Goal: Task Accomplishment & Management: Manage account settings

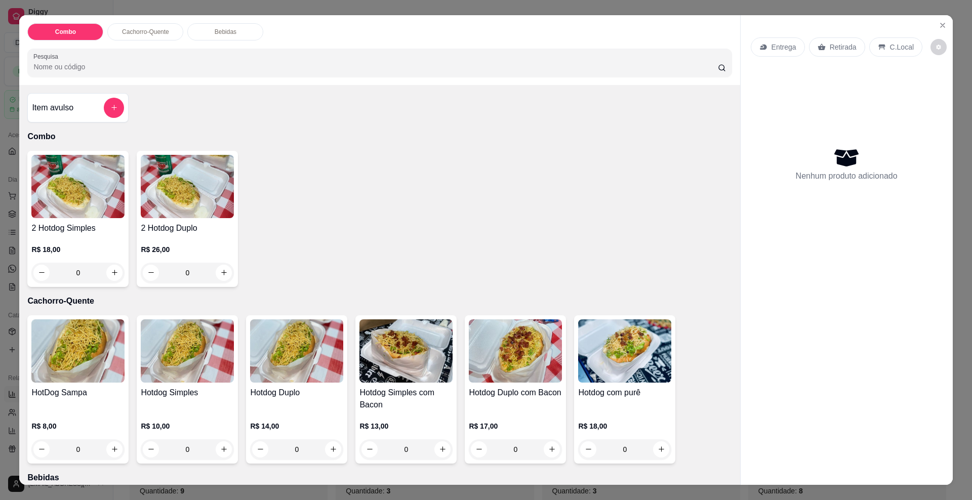
select select "ALL"
select select "-1"
click at [775, 46] on p "Entrega" at bounding box center [784, 47] width 25 height 10
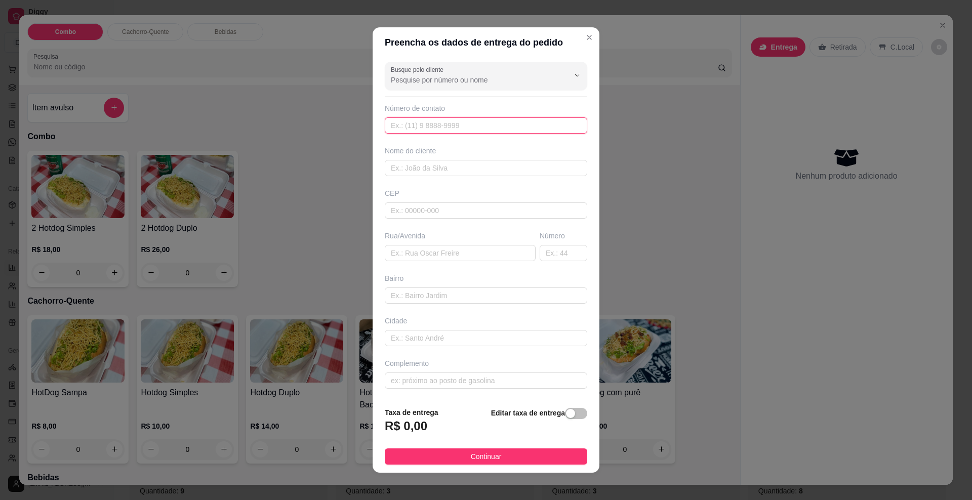
click at [413, 126] on input "text" at bounding box center [486, 126] width 203 height 16
type input "[PHONE_NUMBER]"
type input "Dogão 23265"
type input "79083131"
type input "[GEOGRAPHIC_DATA]"
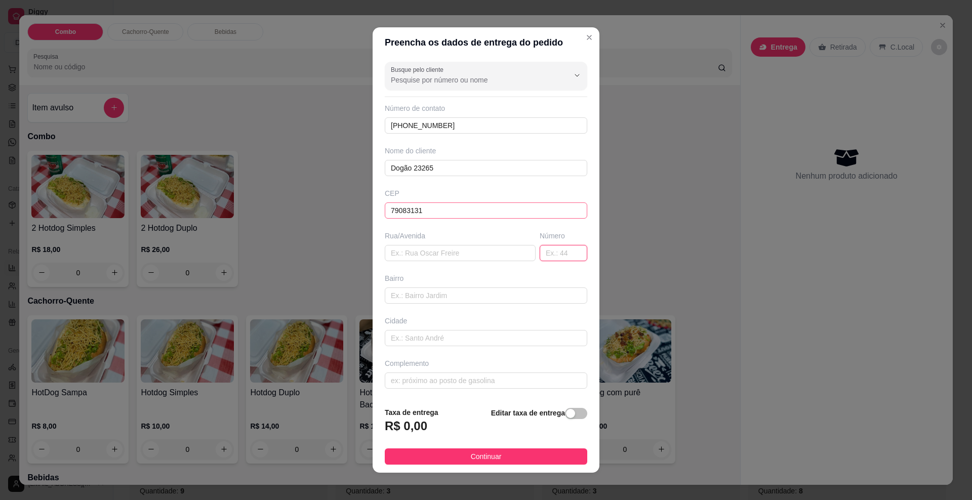
type input "[GEOGRAPHIC_DATA]"
type input "1988"
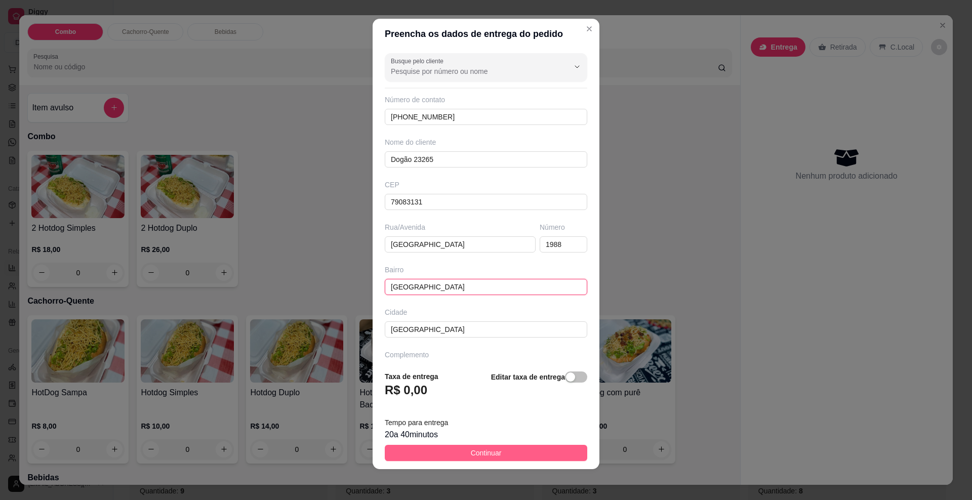
scroll to position [8, 0]
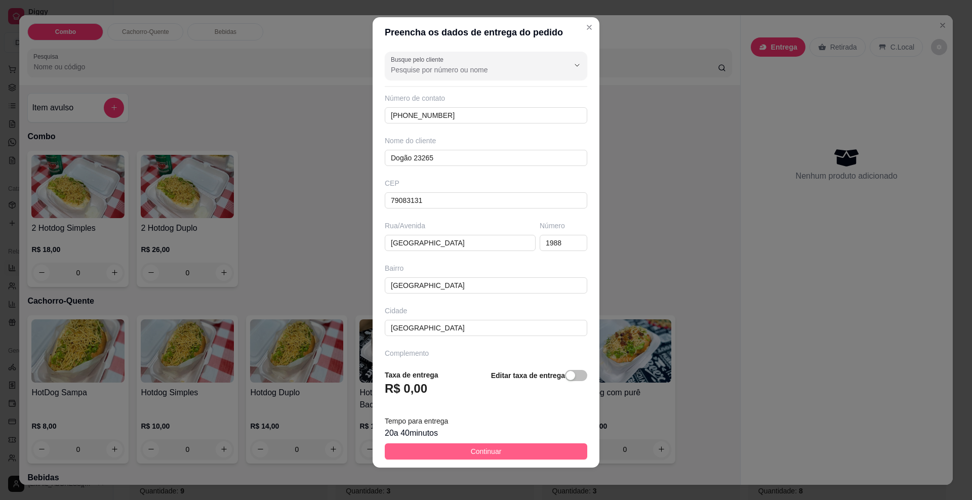
click at [453, 451] on button "Continuar" at bounding box center [486, 452] width 203 height 16
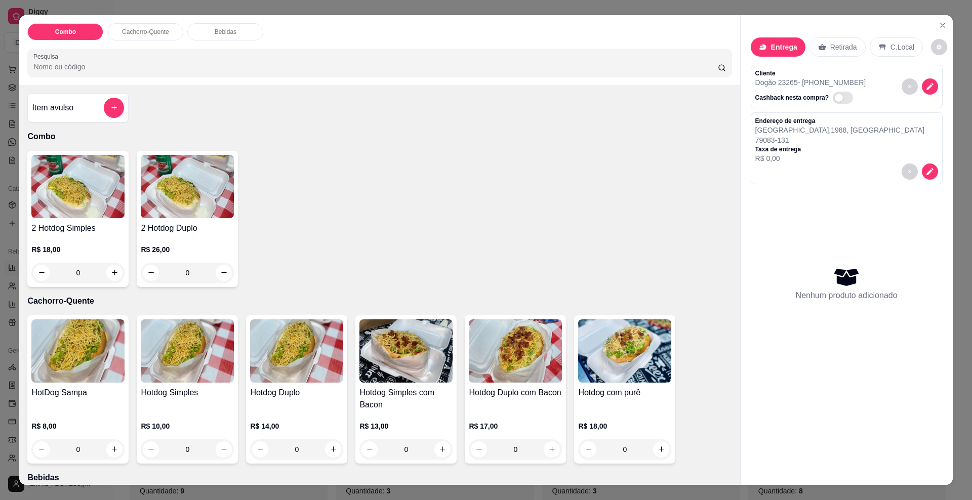
click at [110, 454] on div "0" at bounding box center [77, 450] width 93 height 20
click at [106, 448] on div "0" at bounding box center [77, 450] width 93 height 20
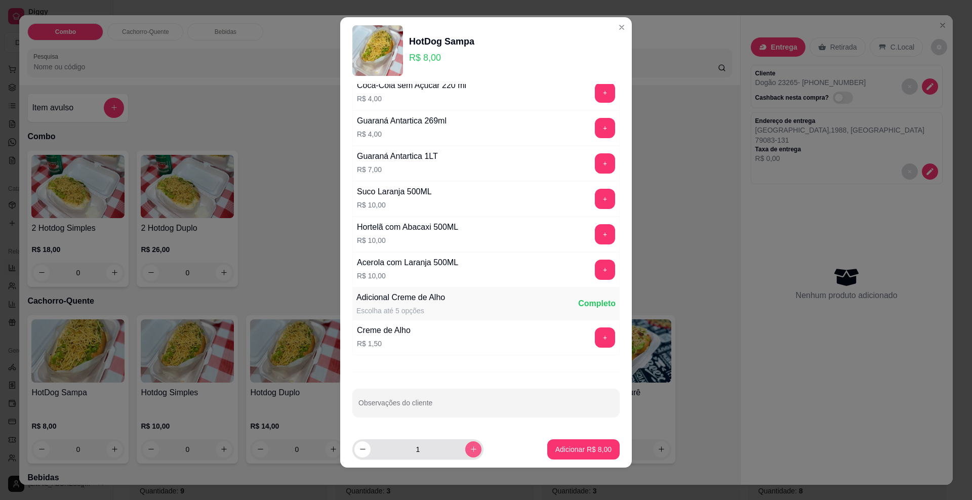
click at [470, 449] on icon "increase-product-quantity" at bounding box center [474, 450] width 8 height 8
type input "5"
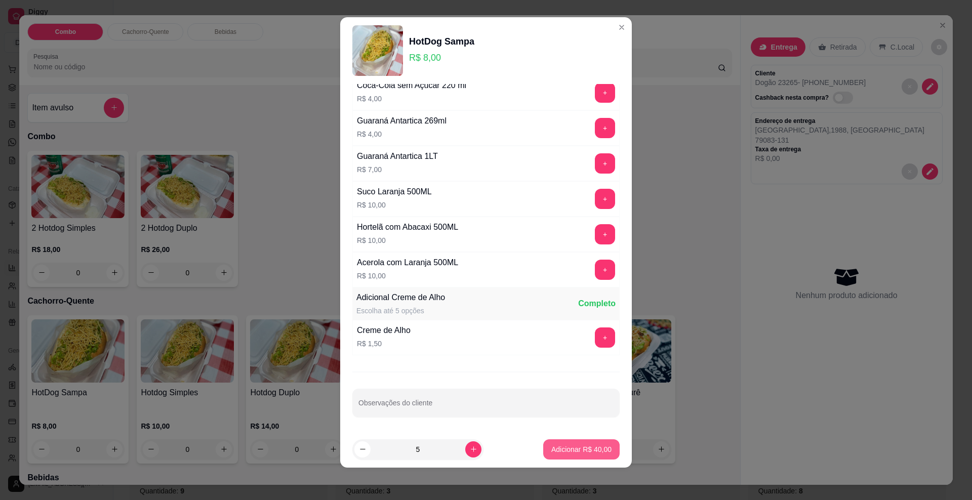
click at [576, 448] on p "Adicionar R$ 40,00" at bounding box center [582, 450] width 60 height 10
type input "5"
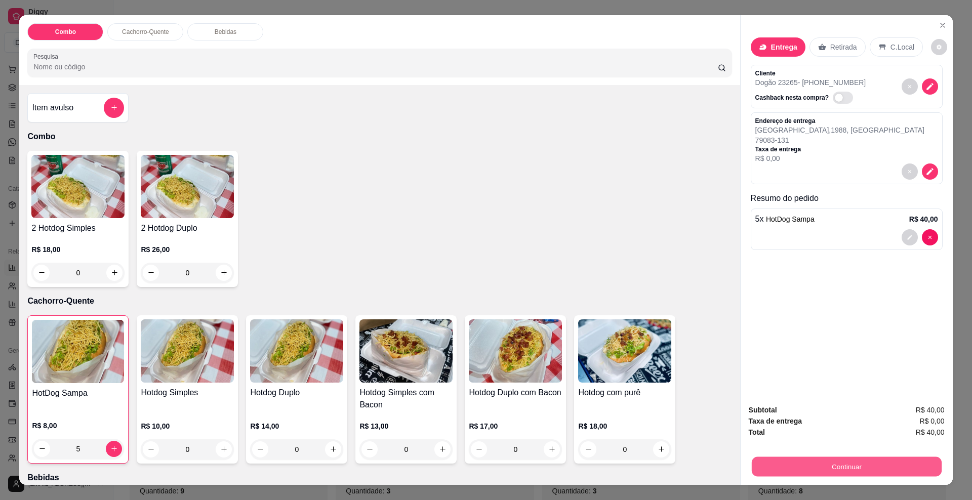
click at [802, 468] on button "Continuar" at bounding box center [847, 467] width 190 height 20
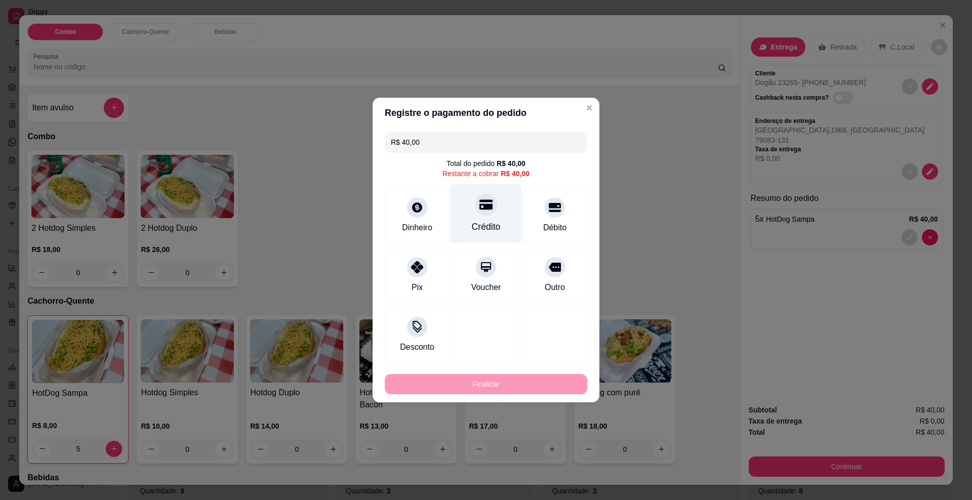
click at [480, 222] on div "Crédito" at bounding box center [486, 226] width 29 height 13
type input "R$ 0,00"
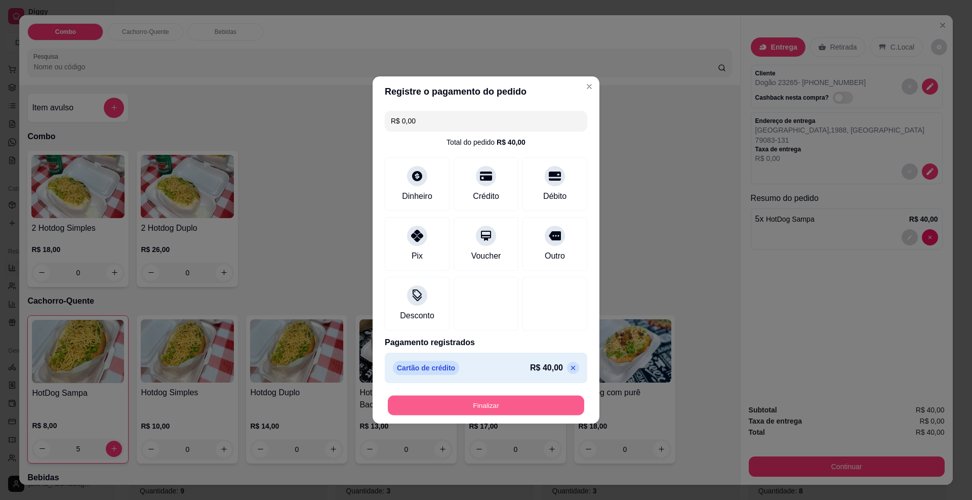
click at [490, 403] on button "Finalizar" at bounding box center [486, 406] width 197 height 20
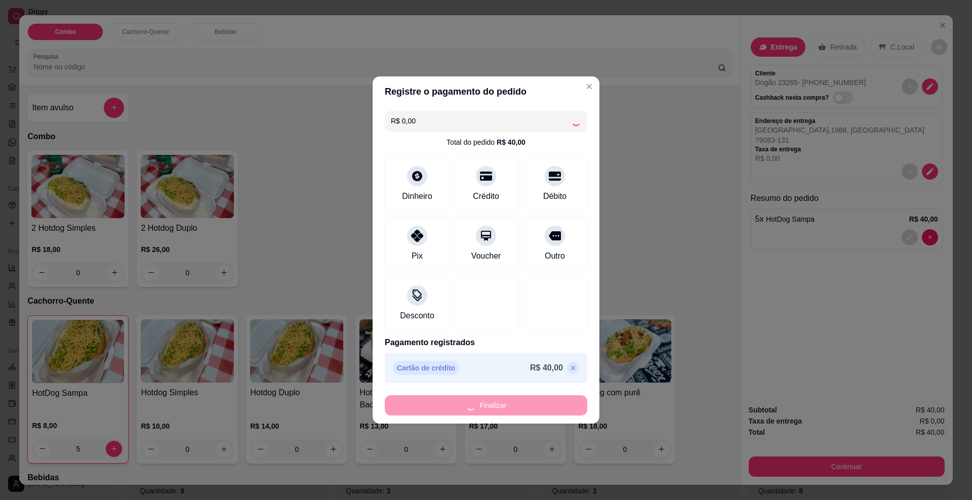
type input "0"
type input "-R$ 40,00"
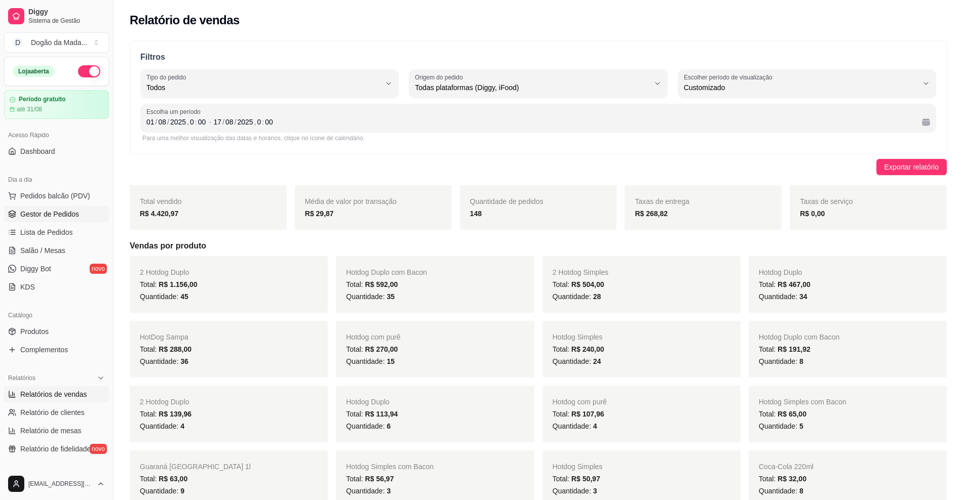
click at [54, 218] on span "Gestor de Pedidos" at bounding box center [49, 214] width 59 height 10
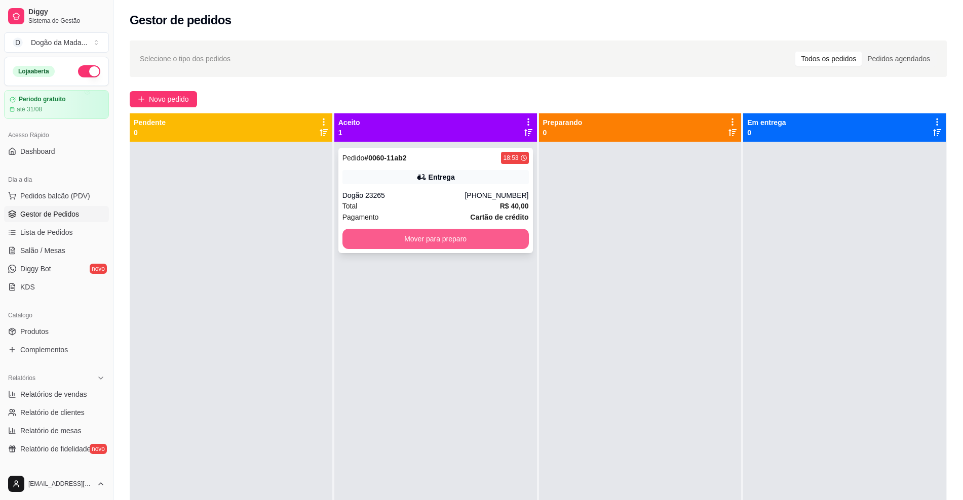
click at [419, 236] on button "Mover para preparo" at bounding box center [435, 239] width 186 height 20
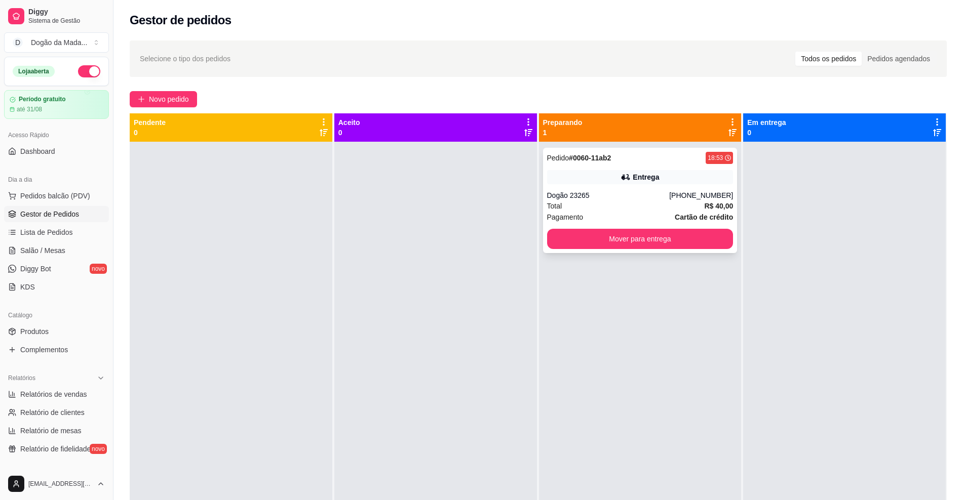
click at [653, 200] on div "Dogão 23265" at bounding box center [608, 195] width 123 height 10
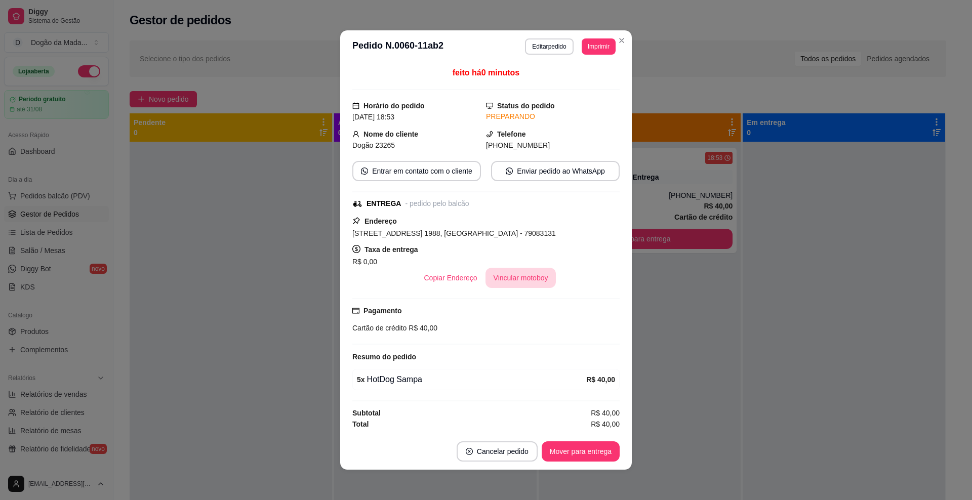
click at [521, 279] on button "Vincular motoboy" at bounding box center [521, 278] width 71 height 20
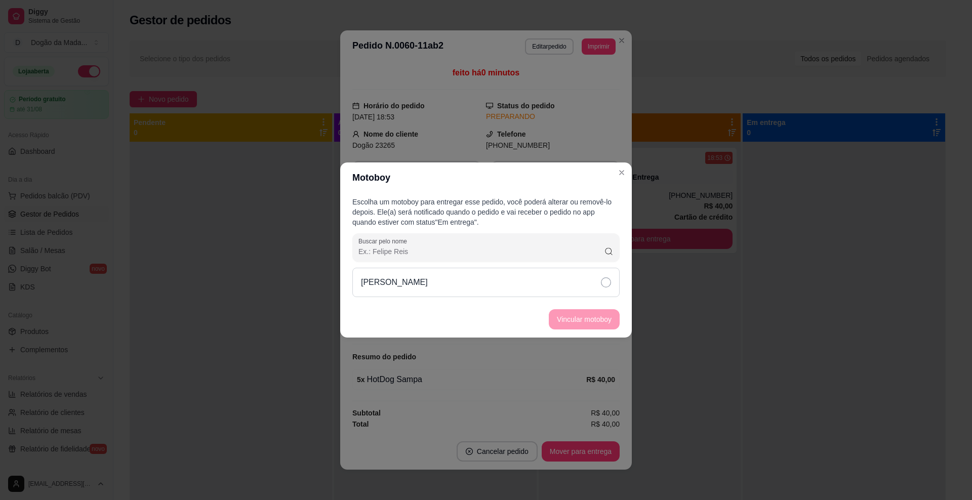
click at [598, 282] on div "[PERSON_NAME]" at bounding box center [486, 282] width 267 height 29
click at [594, 322] on button "Vincular motoboy" at bounding box center [584, 320] width 69 height 20
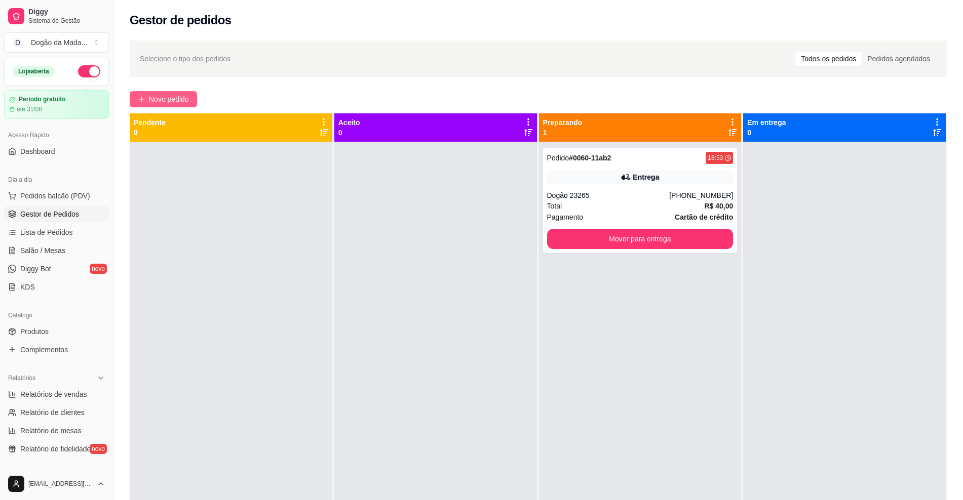
click at [151, 91] on button "Novo pedido" at bounding box center [163, 99] width 67 height 16
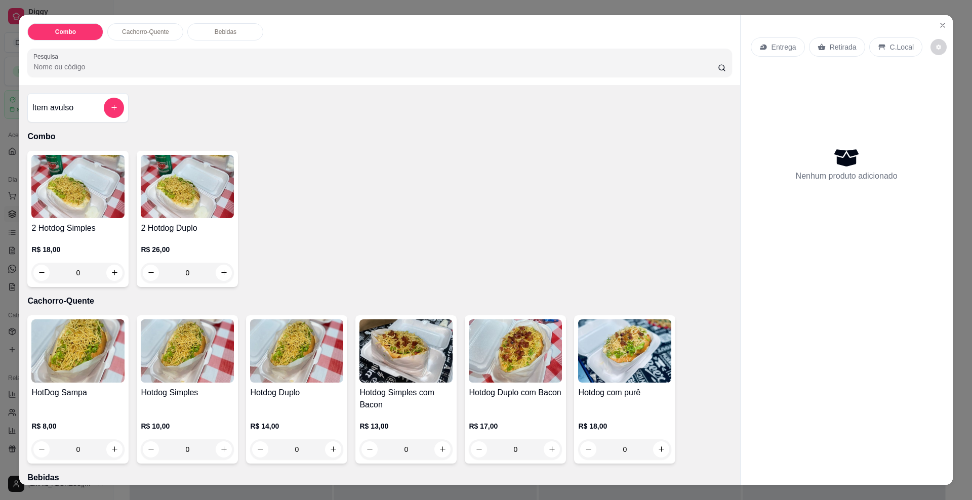
click at [772, 51] on p "Entrega" at bounding box center [784, 47] width 25 height 10
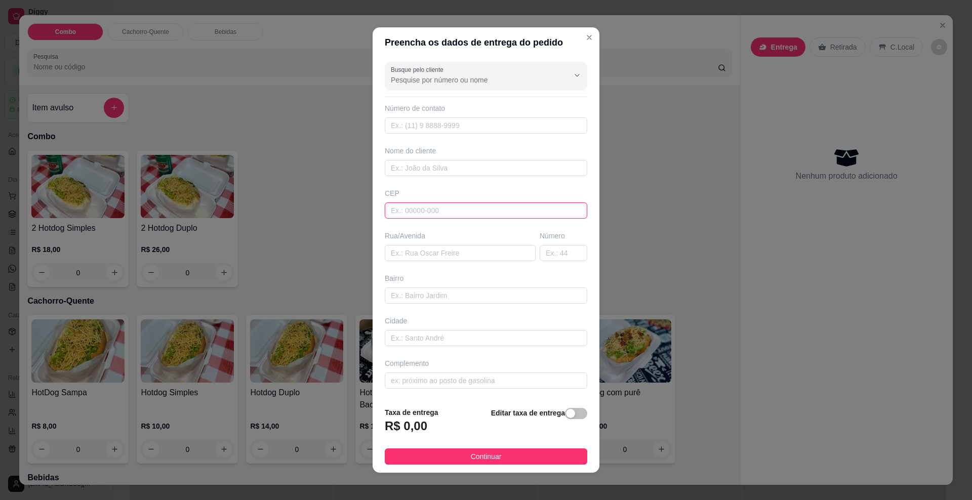
click at [406, 207] on input "text" at bounding box center [486, 211] width 203 height 16
type input "79074213"
type input "[GEOGRAPHIC_DATA]"
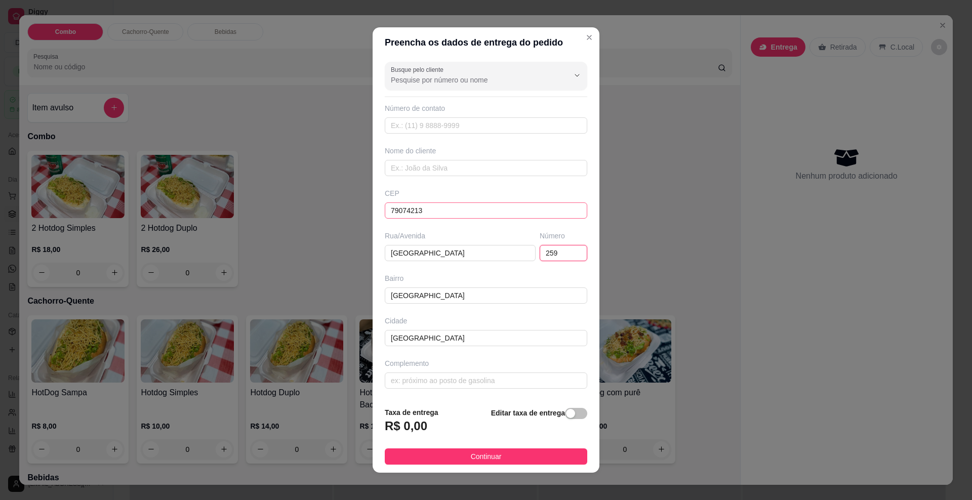
type input "259"
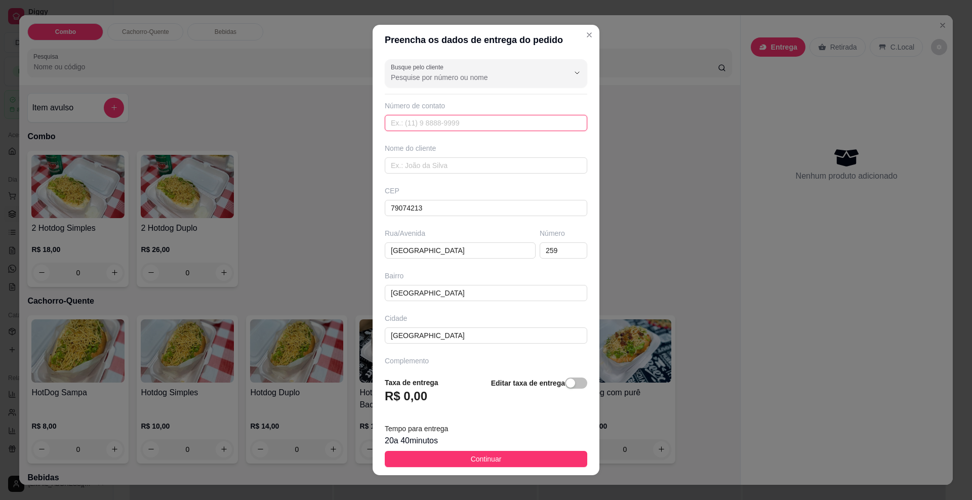
click at [413, 115] on input "text" at bounding box center [486, 123] width 203 height 16
type input "679 98185-9874"
type input "Flores"
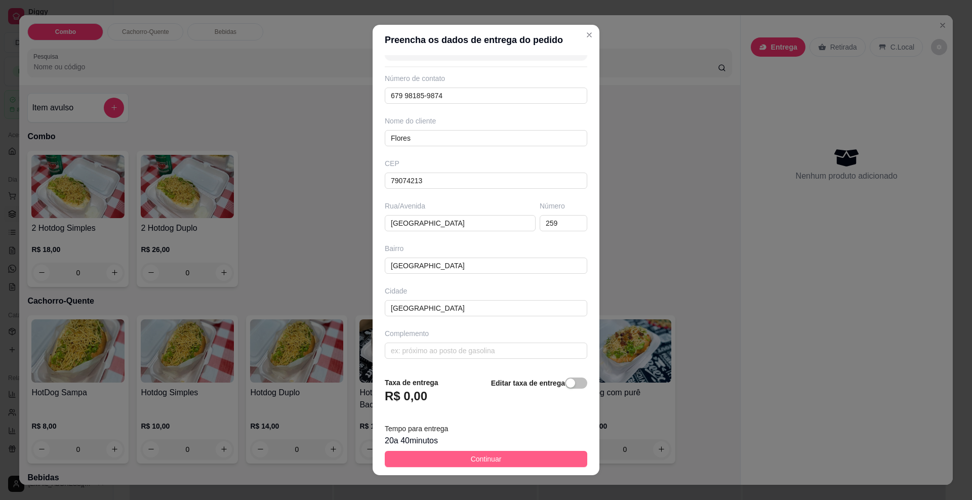
click at [471, 456] on span "Continuar" at bounding box center [486, 459] width 31 height 11
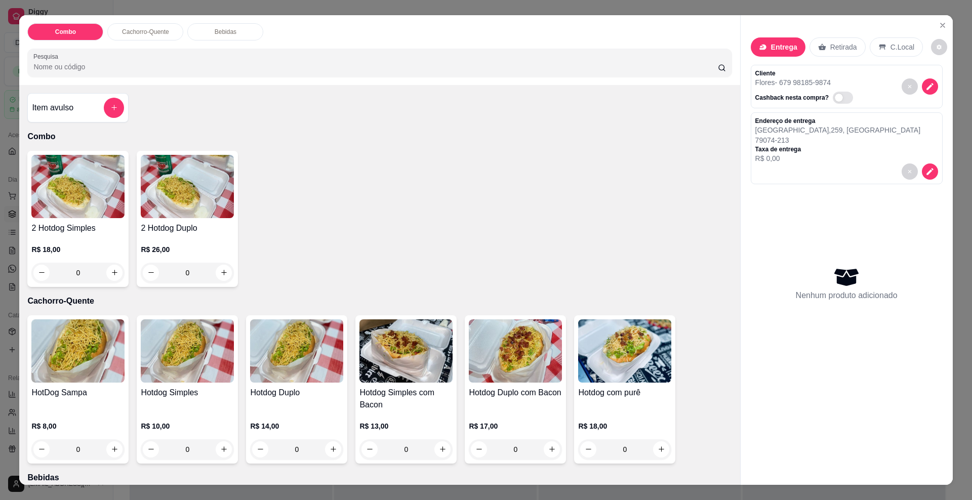
click at [334, 452] on div "0" at bounding box center [296, 450] width 93 height 20
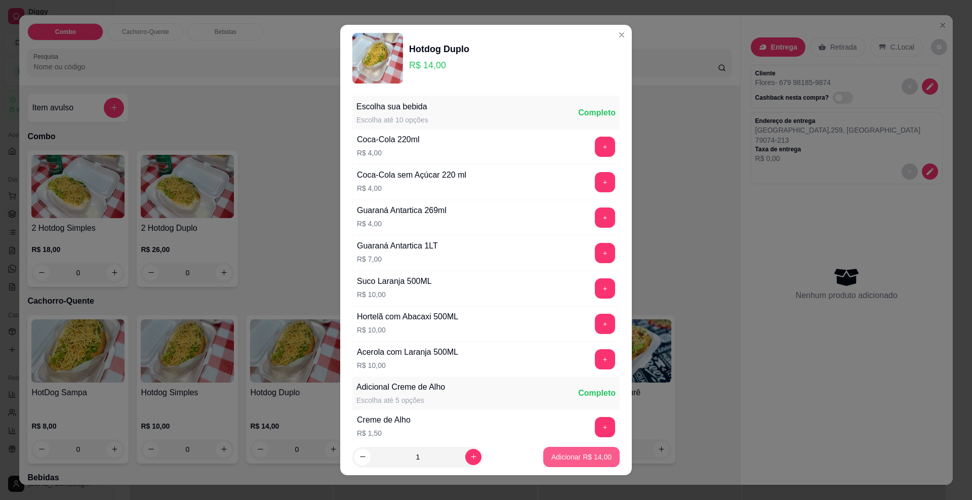
click at [563, 457] on p "Adicionar R$ 14,00" at bounding box center [582, 457] width 60 height 10
type input "1"
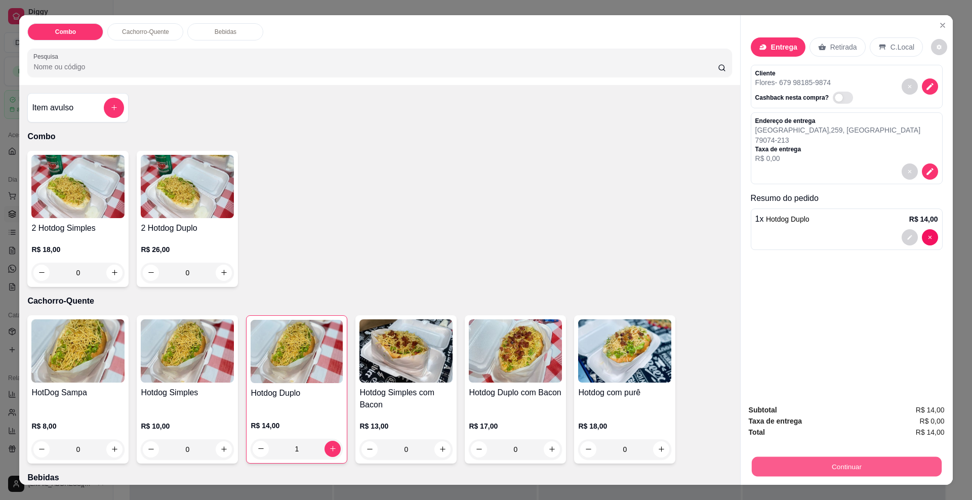
click at [814, 472] on button "Continuar" at bounding box center [847, 467] width 190 height 20
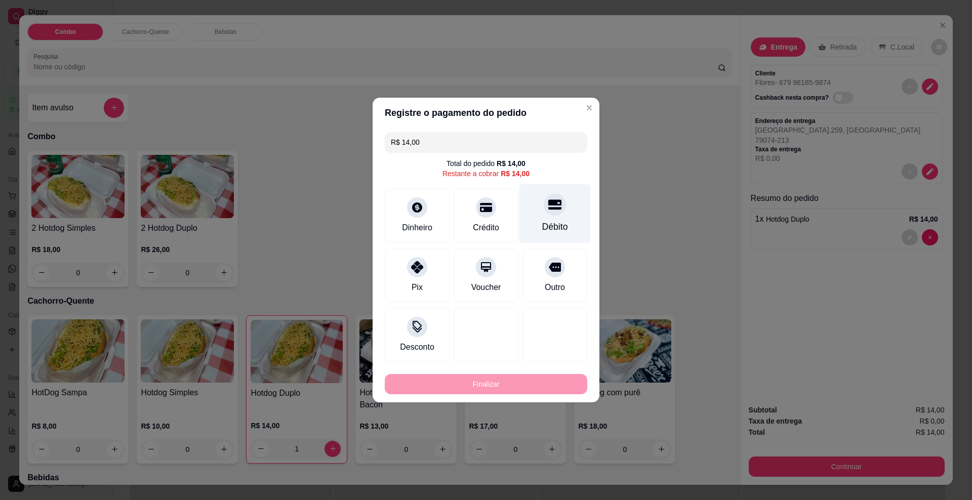
click at [535, 214] on div "Débito" at bounding box center [555, 213] width 71 height 59
type input "R$ 0,00"
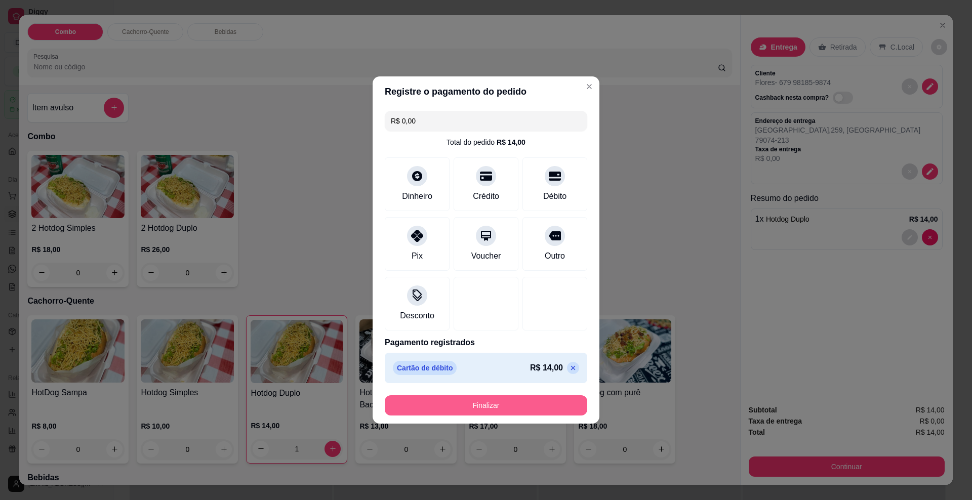
click at [506, 403] on button "Finalizar" at bounding box center [486, 406] width 203 height 20
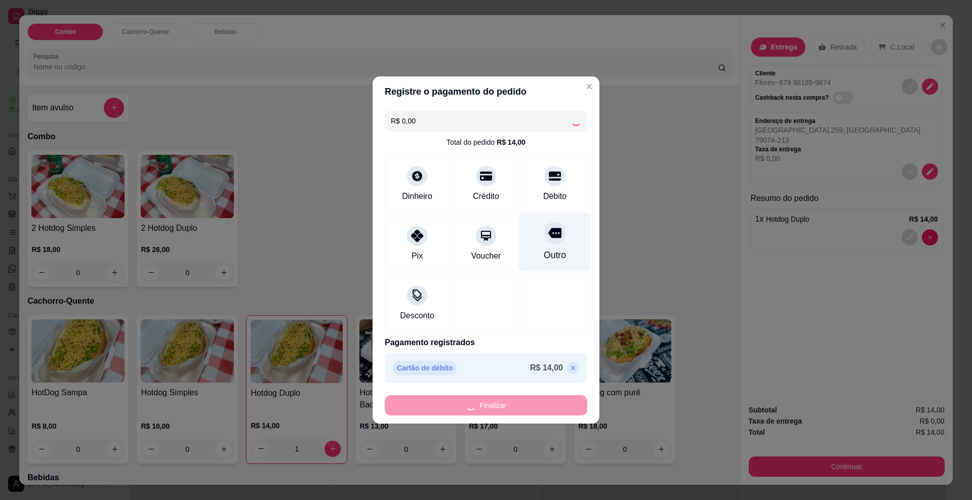
type input "0"
type input "-R$ 14,00"
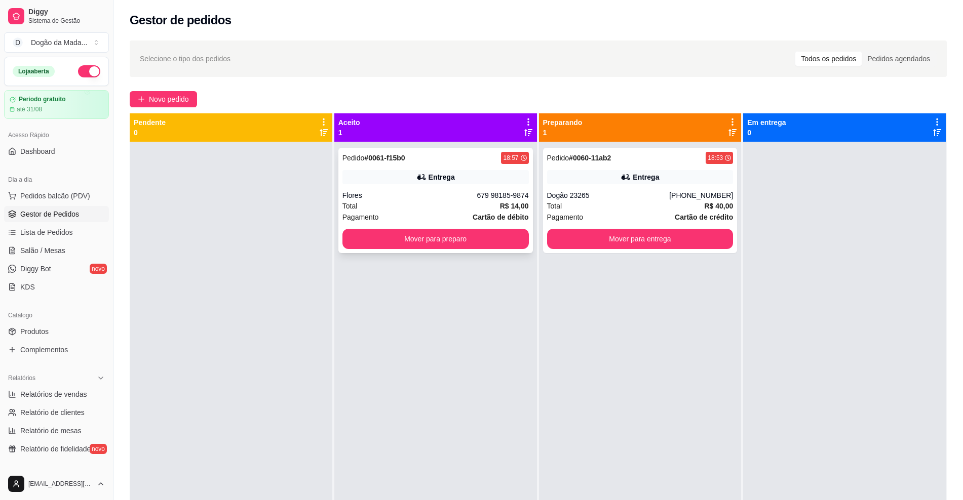
click at [441, 190] on div "Flores" at bounding box center [409, 195] width 135 height 10
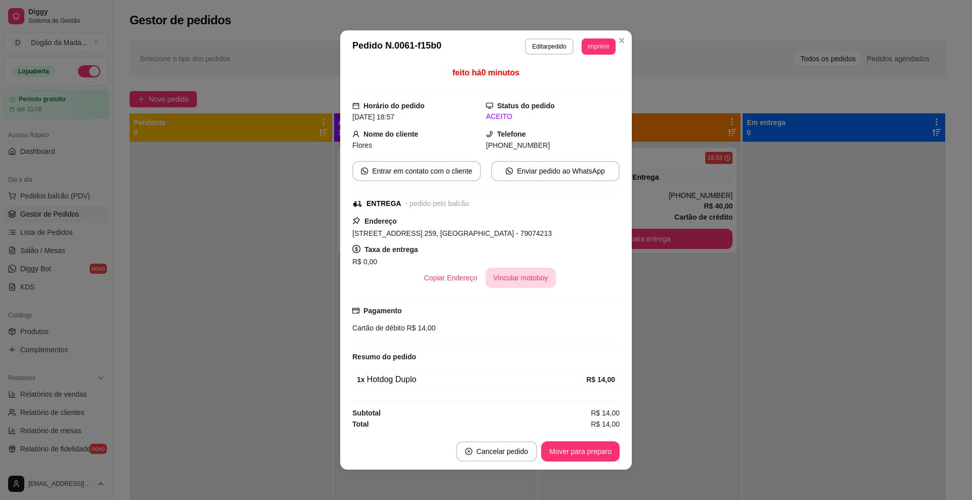
click at [497, 280] on button "Vincular motoboy" at bounding box center [521, 278] width 71 height 20
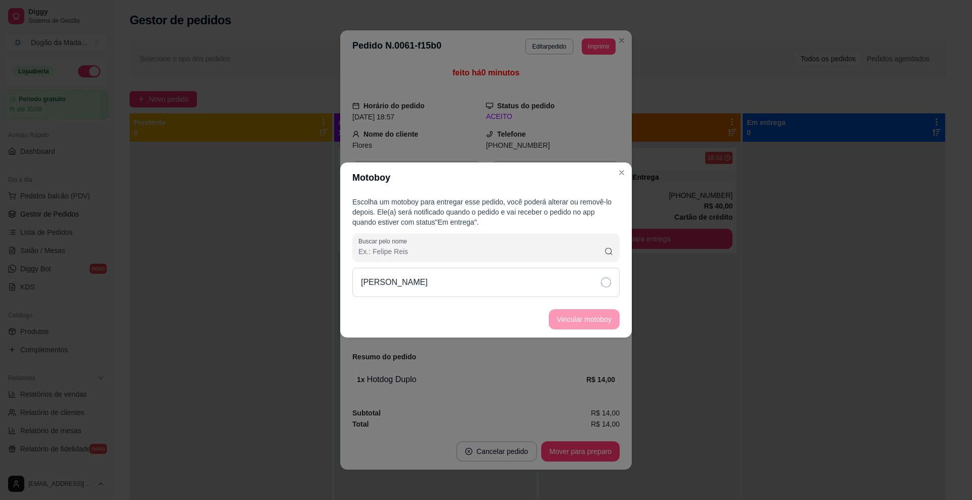
click at [555, 270] on div "[PERSON_NAME]" at bounding box center [486, 282] width 267 height 29
click at [578, 335] on footer "Vincular motoboy" at bounding box center [486, 319] width 292 height 36
click at [581, 327] on button "Vincular motoboy" at bounding box center [584, 319] width 71 height 20
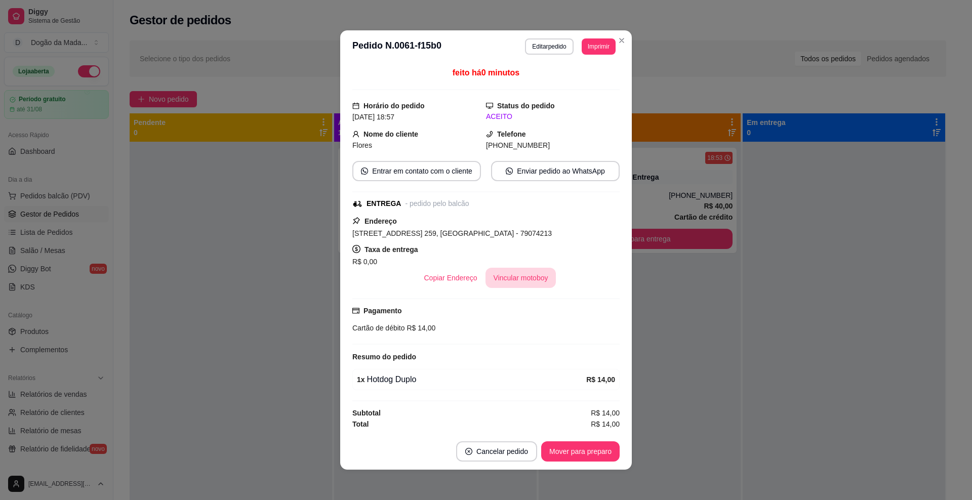
click at [496, 277] on button "Vincular motoboy" at bounding box center [521, 278] width 71 height 20
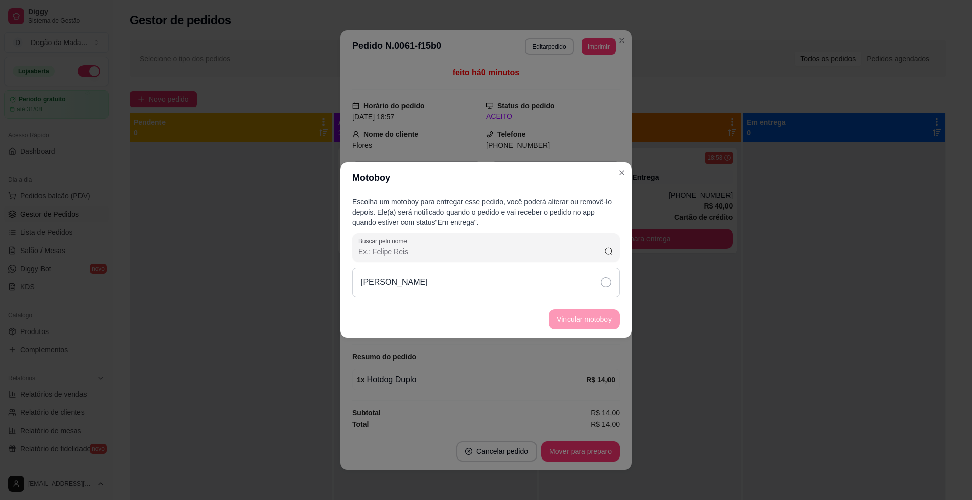
click at [576, 282] on div "[PERSON_NAME]" at bounding box center [486, 282] width 267 height 29
click at [596, 319] on button "Vincular motoboy" at bounding box center [584, 319] width 71 height 20
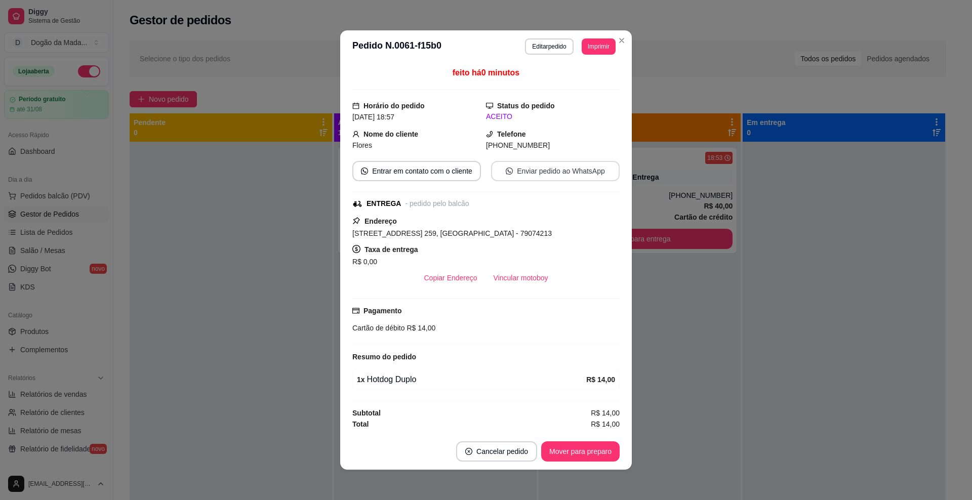
click at [531, 170] on button "Enviar pedido ao WhatsApp" at bounding box center [555, 171] width 129 height 20
click at [538, 47] on button "Editar pedido" at bounding box center [549, 46] width 48 height 16
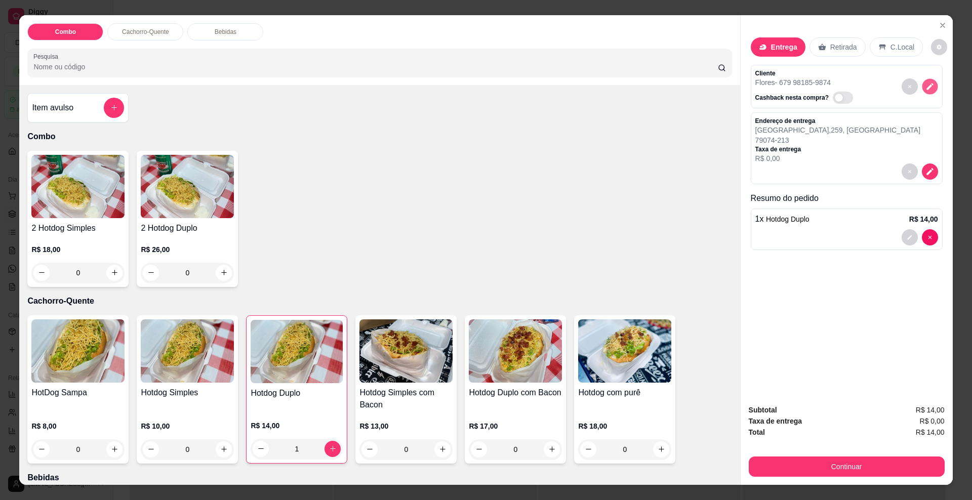
click at [926, 89] on icon "decrease-product-quantity" at bounding box center [930, 86] width 9 height 9
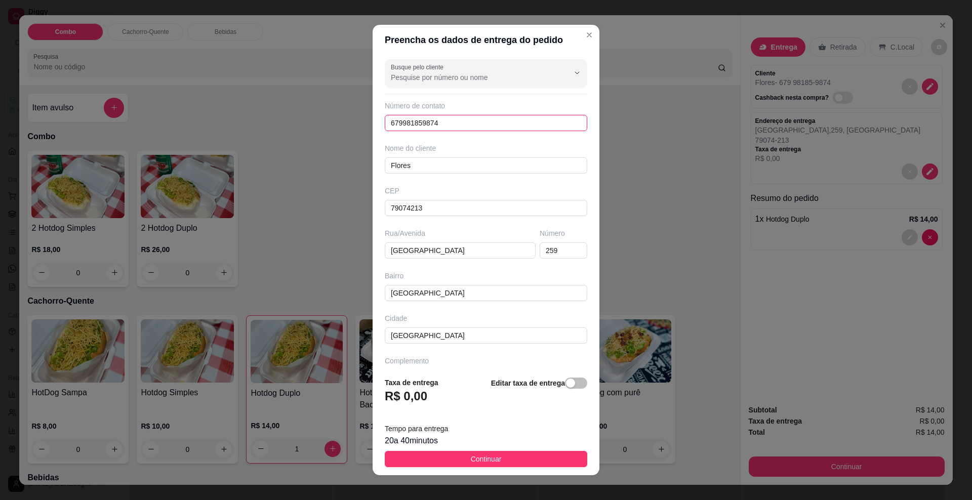
click at [401, 118] on input "679981859874" at bounding box center [486, 123] width 203 height 16
click at [438, 126] on input "679981859874" at bounding box center [486, 123] width 203 height 16
drag, startPoint x: 458, startPoint y: 119, endPoint x: 323, endPoint y: 115, distance: 135.8
click at [323, 115] on div "Preencha os dados de entrega do pedido Busque pelo cliente Número de contato 67…" at bounding box center [486, 250] width 972 height 500
type input "[PHONE_NUMBER]"
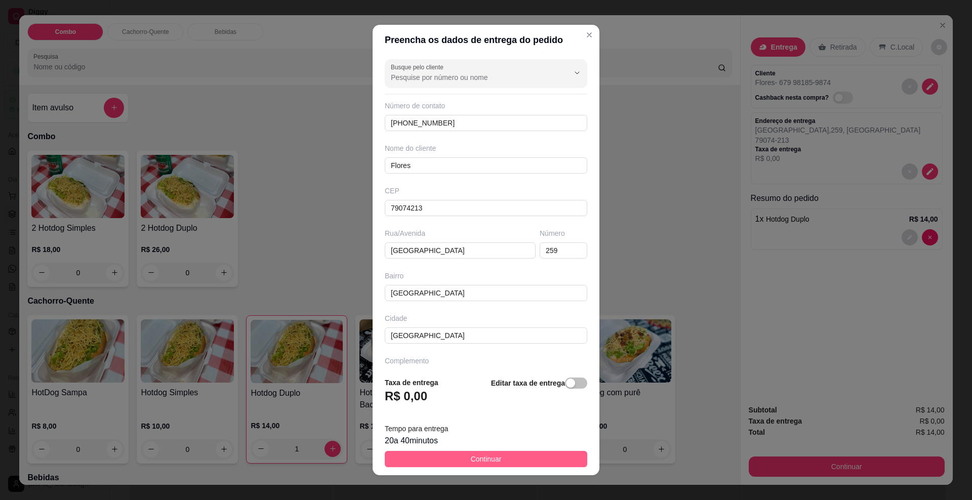
click at [505, 461] on button "Continuar" at bounding box center [486, 459] width 203 height 16
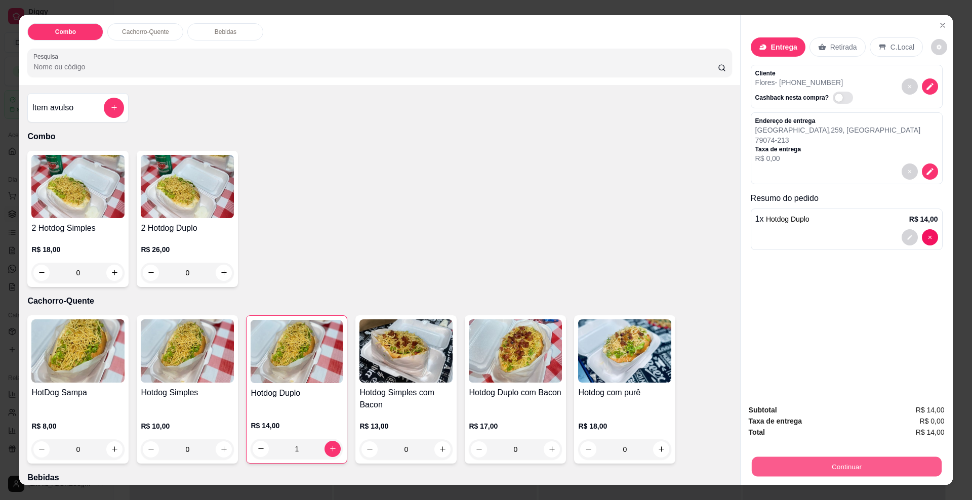
click at [804, 470] on button "Continuar" at bounding box center [847, 467] width 190 height 20
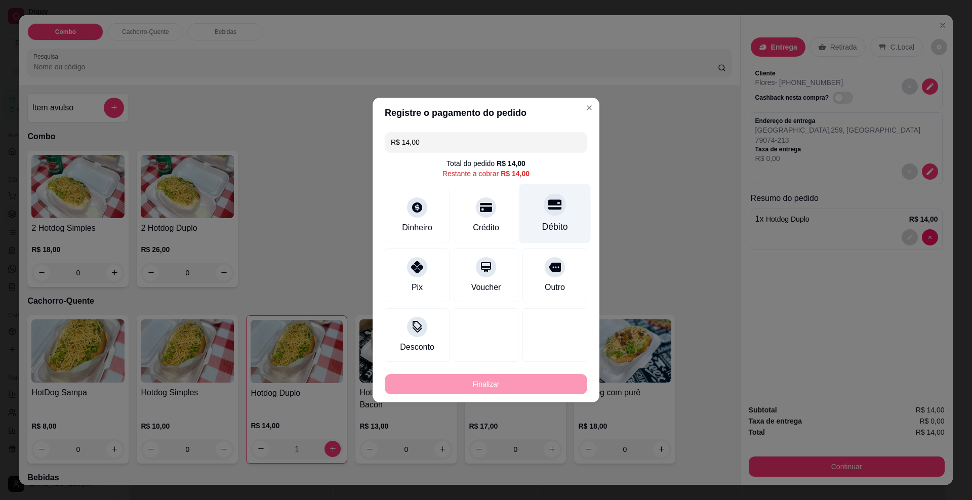
click at [551, 197] on div "Débito" at bounding box center [555, 213] width 71 height 59
type input "R$ 0,00"
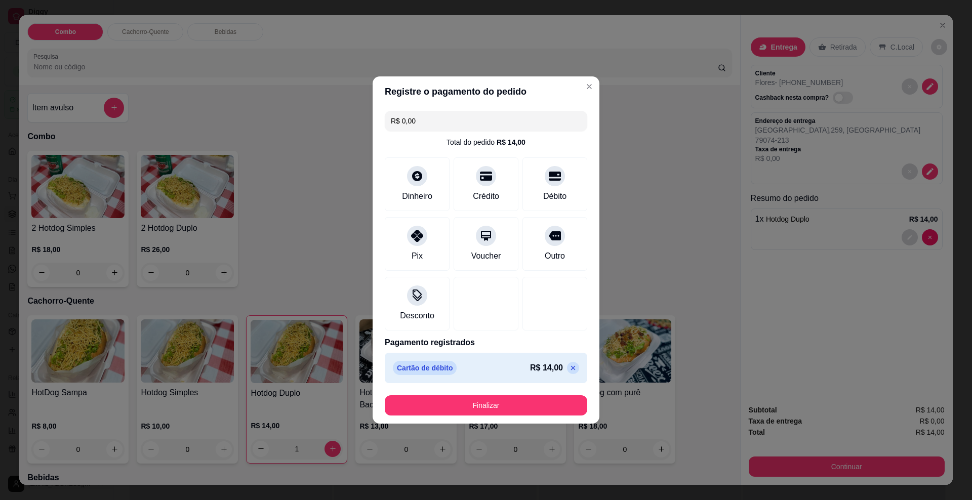
drag, startPoint x: 502, startPoint y: 422, endPoint x: 500, endPoint y: 417, distance: 5.9
click at [501, 421] on footer "Finalizar" at bounding box center [486, 405] width 227 height 36
click at [499, 415] on button "Finalizar" at bounding box center [486, 406] width 197 height 20
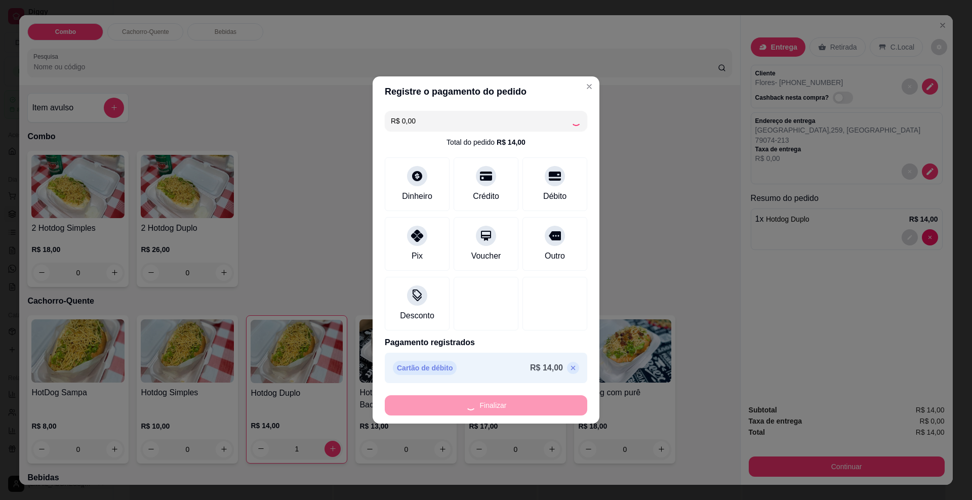
type input "0"
type input "-R$ 14,00"
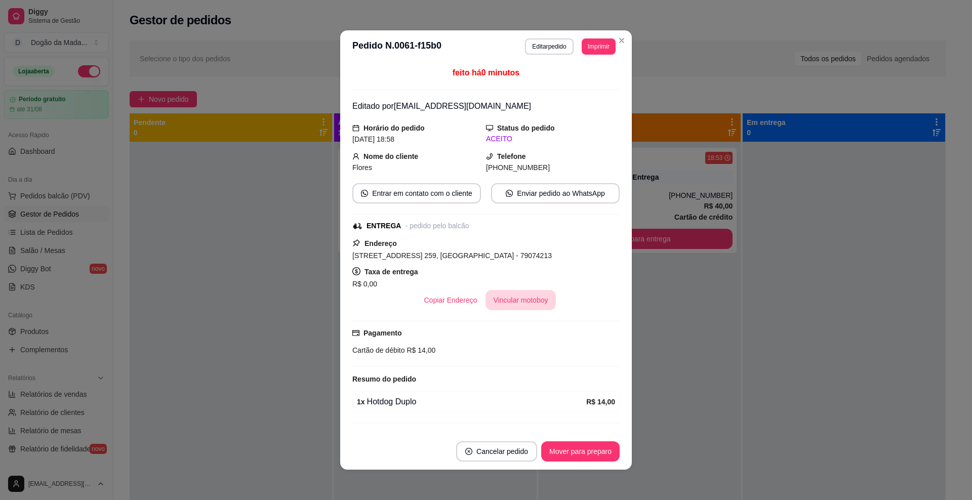
click at [504, 303] on button "Vincular motoboy" at bounding box center [521, 300] width 71 height 20
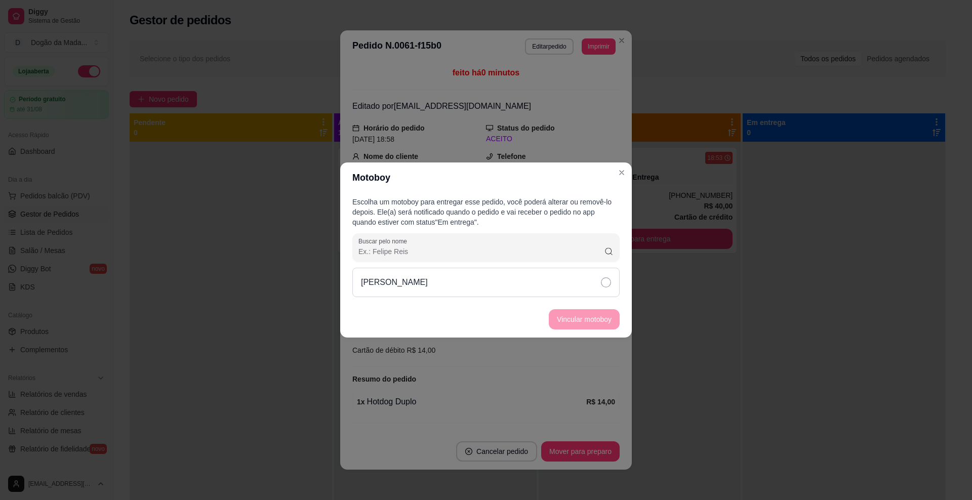
drag, startPoint x: 538, startPoint y: 294, endPoint x: 551, endPoint y: 309, distance: 19.7
click at [537, 295] on div "[PERSON_NAME]" at bounding box center [486, 282] width 267 height 29
click at [560, 320] on button "Vincular motoboy" at bounding box center [584, 319] width 71 height 20
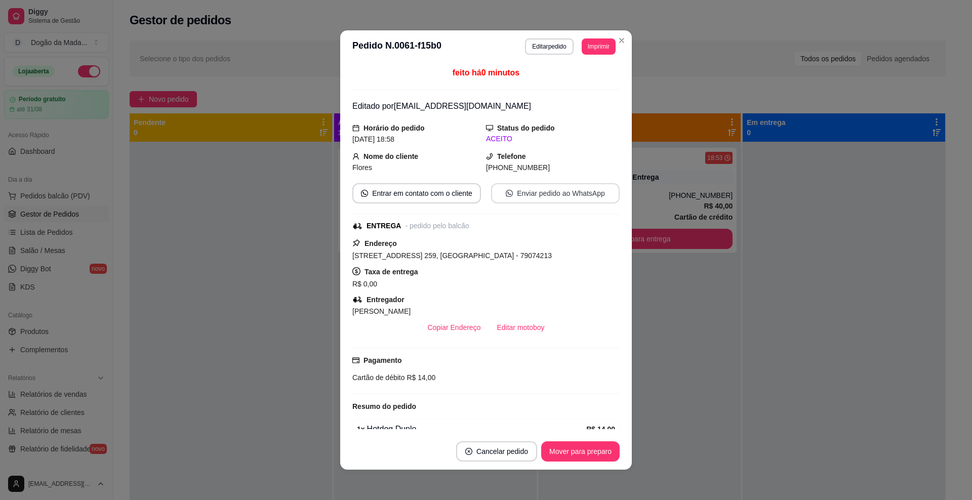
click at [579, 193] on button "Enviar pedido ao WhatsApp" at bounding box center [555, 193] width 129 height 20
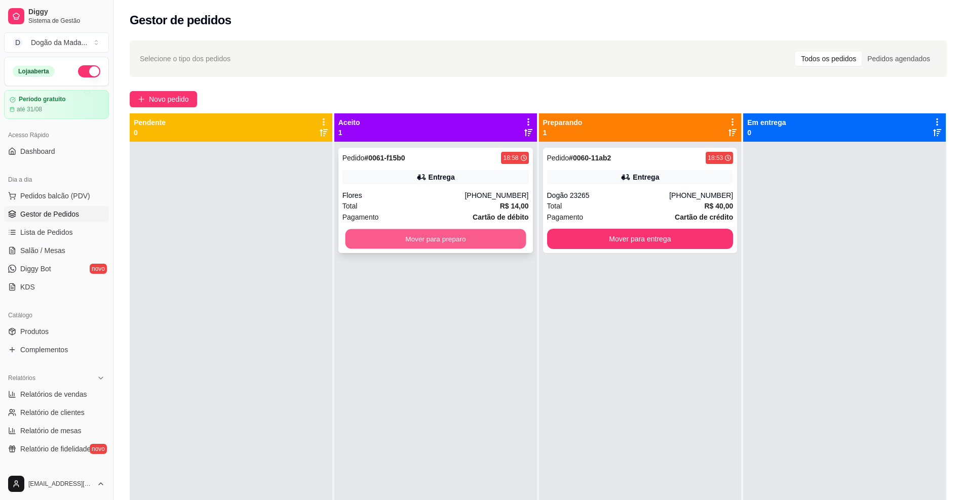
click at [481, 238] on button "Mover para preparo" at bounding box center [435, 239] width 181 height 20
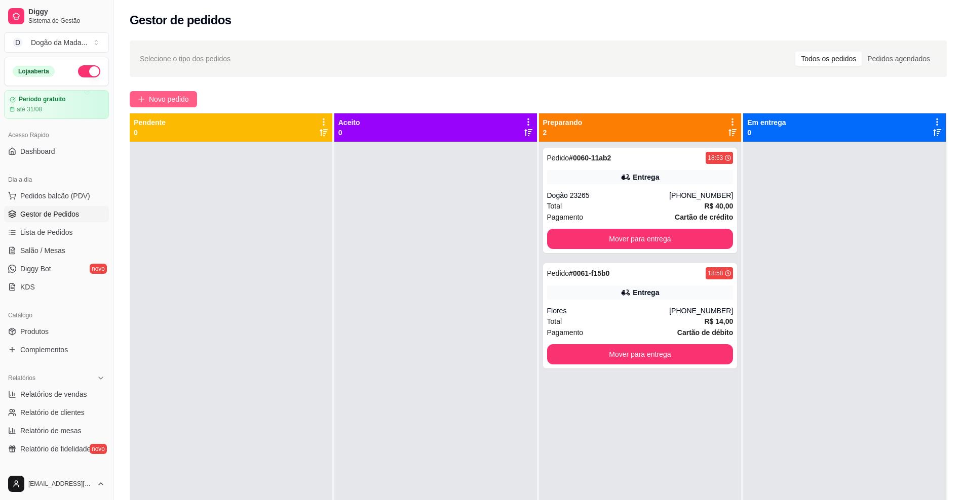
click at [150, 101] on span "Novo pedido" at bounding box center [169, 99] width 40 height 11
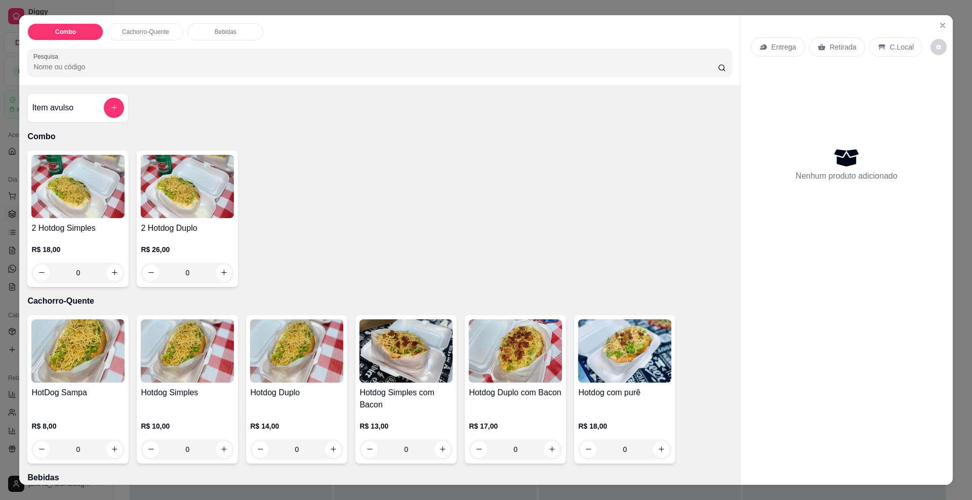
click at [763, 54] on div "Entrega" at bounding box center [778, 46] width 54 height 19
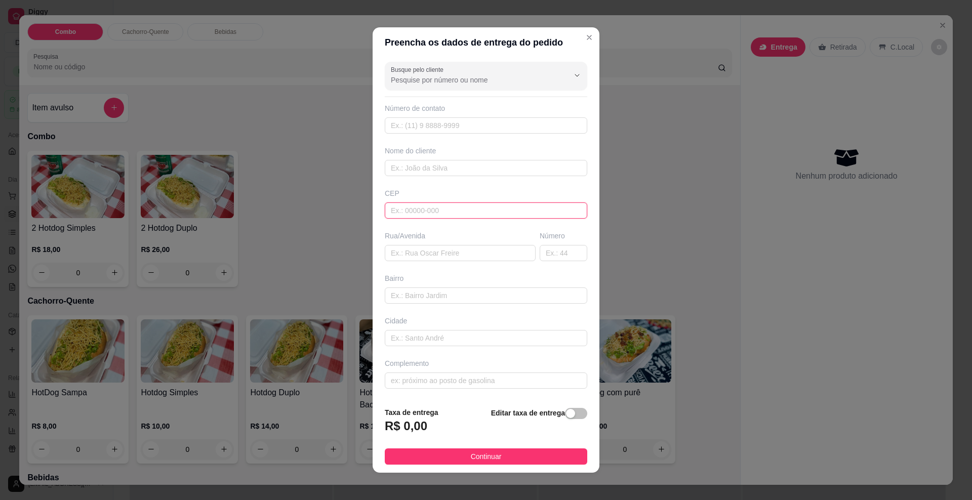
click at [397, 217] on input "text" at bounding box center [486, 211] width 203 height 16
type input "79097030"
type input "[GEOGRAPHIC_DATA]"
type input "Coophavila II"
type input "[GEOGRAPHIC_DATA]"
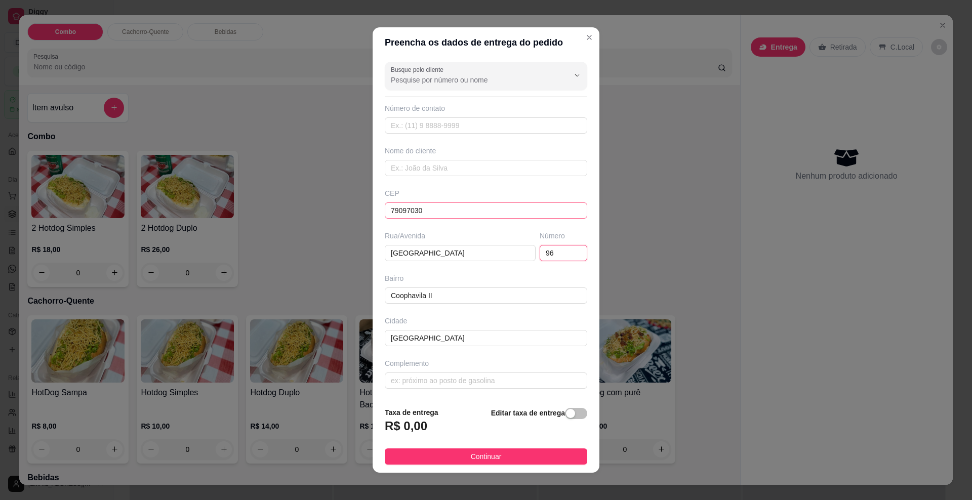
type input "96"
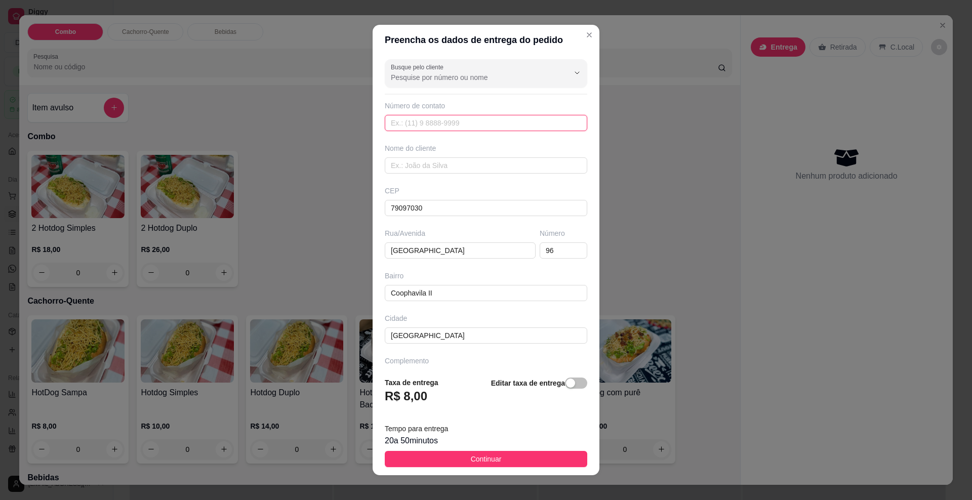
click at [403, 120] on input "text" at bounding box center [486, 123] width 203 height 16
type input "[PHONE_NUMBER]"
type input "Agui"
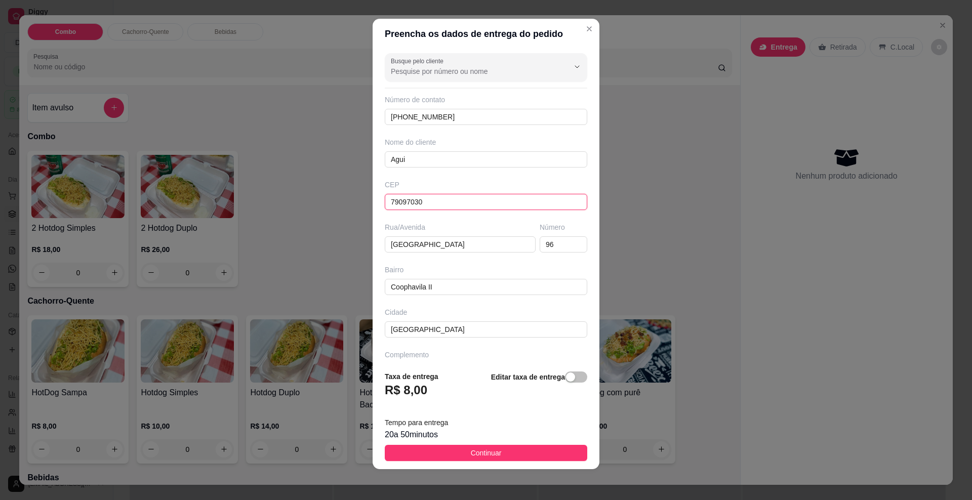
scroll to position [8, 0]
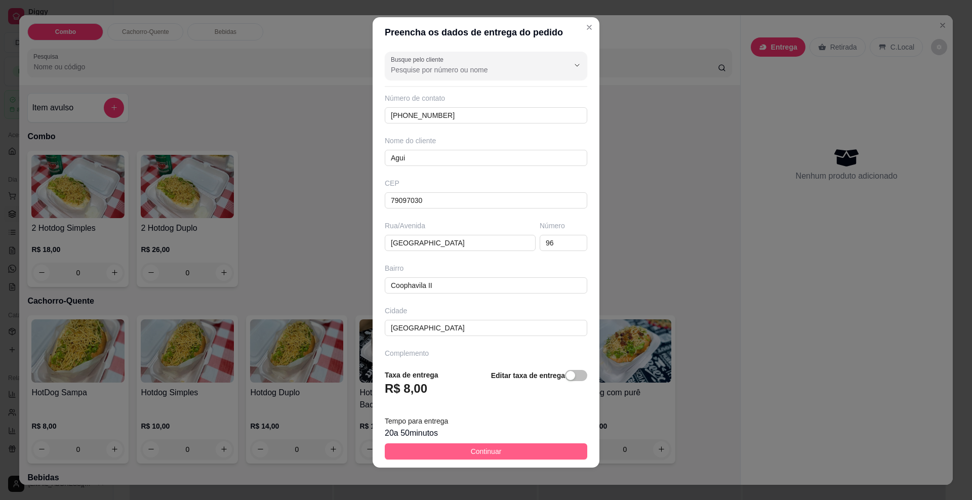
click at [473, 455] on span "Continuar" at bounding box center [486, 451] width 31 height 11
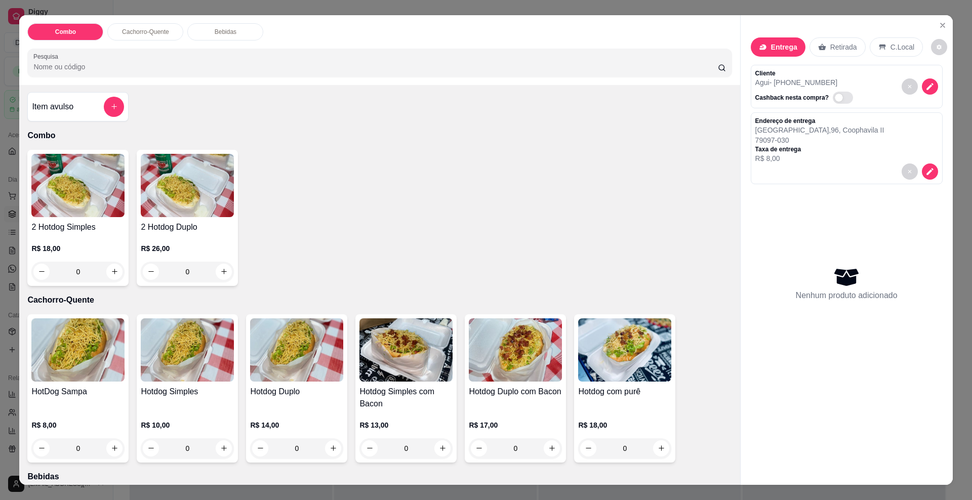
scroll to position [0, 0]
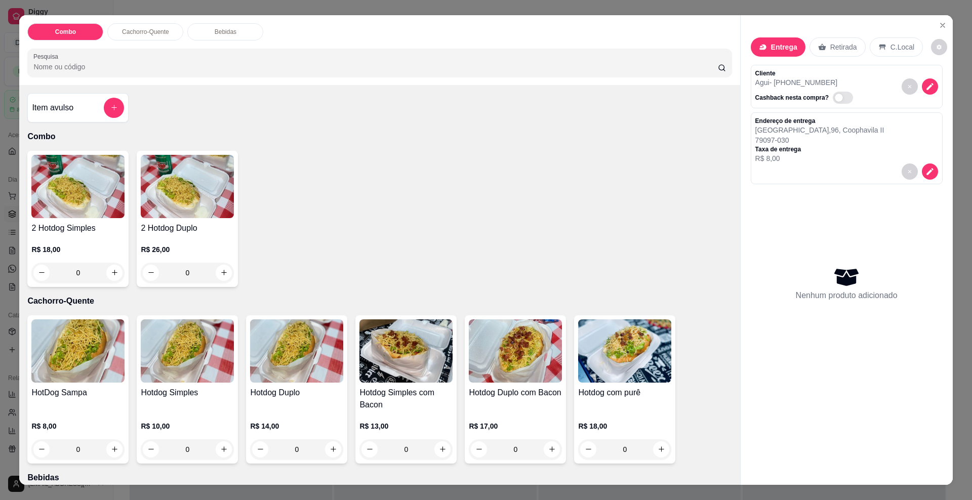
click at [110, 276] on div "0" at bounding box center [77, 273] width 93 height 20
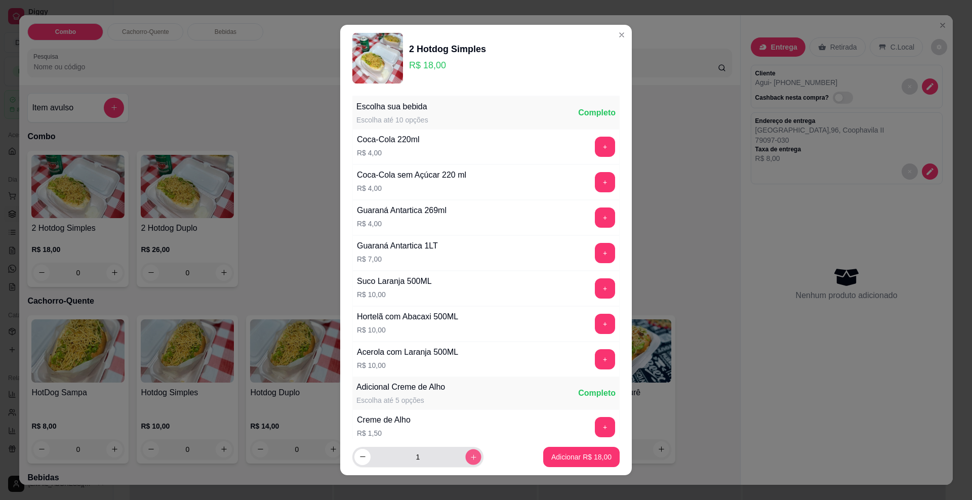
click at [470, 455] on icon "increase-product-quantity" at bounding box center [474, 457] width 8 height 8
type input "2"
click at [554, 455] on p "Adicionar R$ 36,00" at bounding box center [582, 457] width 60 height 10
type input "2"
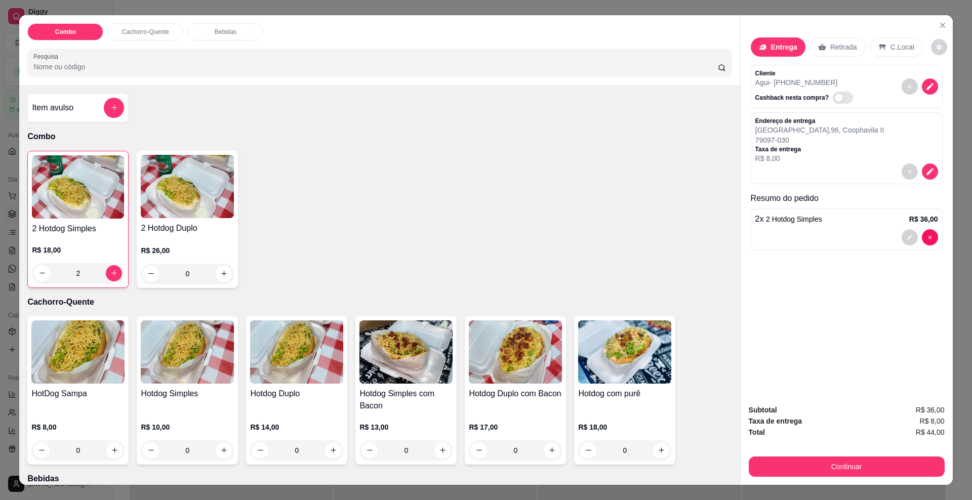
click at [219, 446] on div "0" at bounding box center [187, 451] width 93 height 20
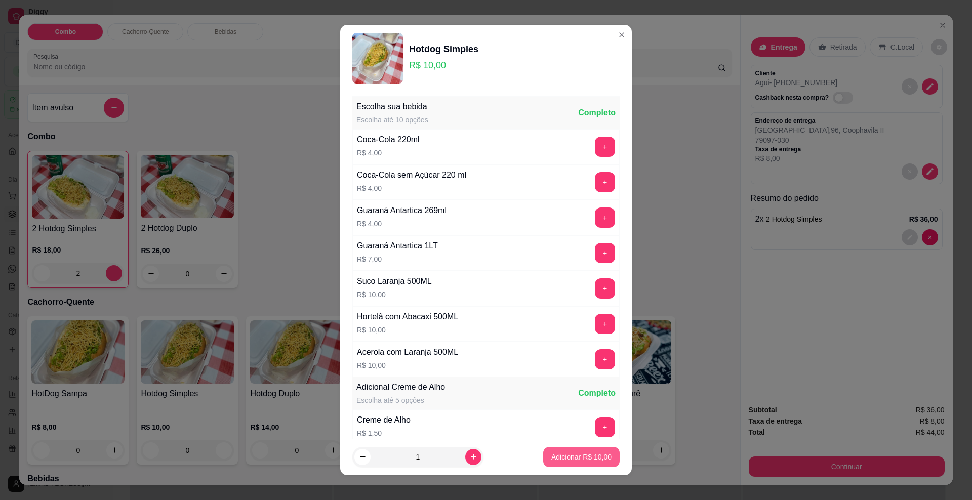
click at [552, 455] on p "Adicionar R$ 10,00" at bounding box center [582, 457] width 60 height 10
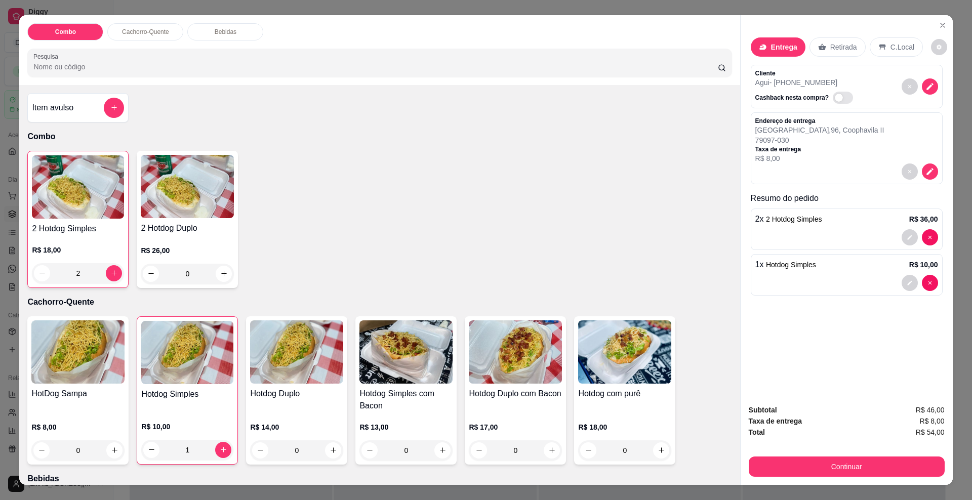
type input "1"
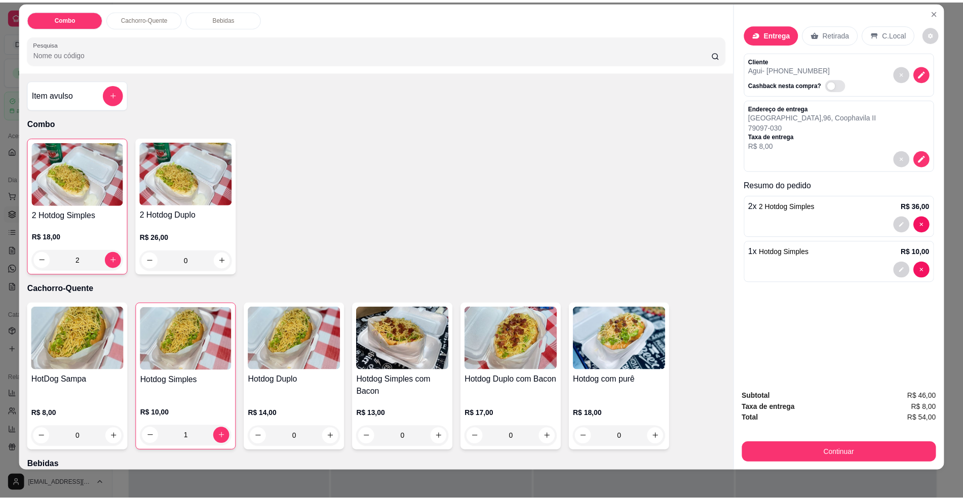
scroll to position [17, 0]
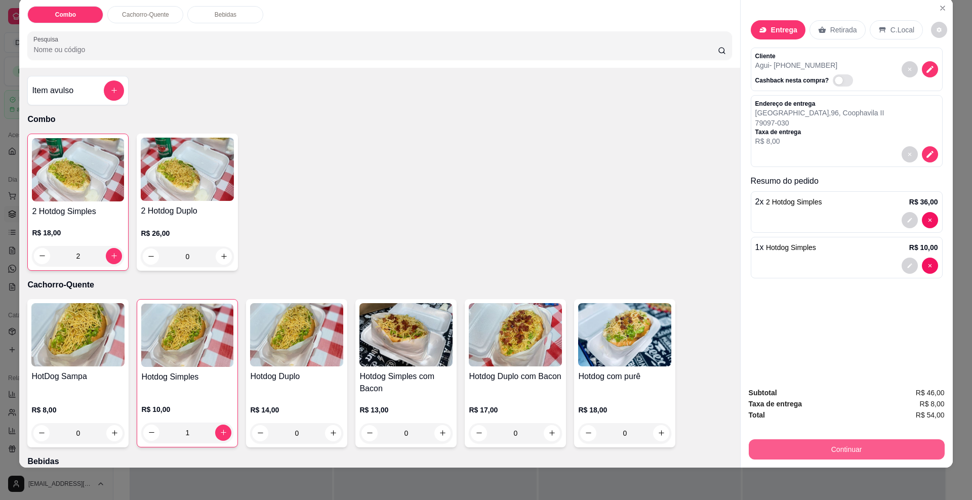
click at [843, 449] on button "Continuar" at bounding box center [847, 450] width 196 height 20
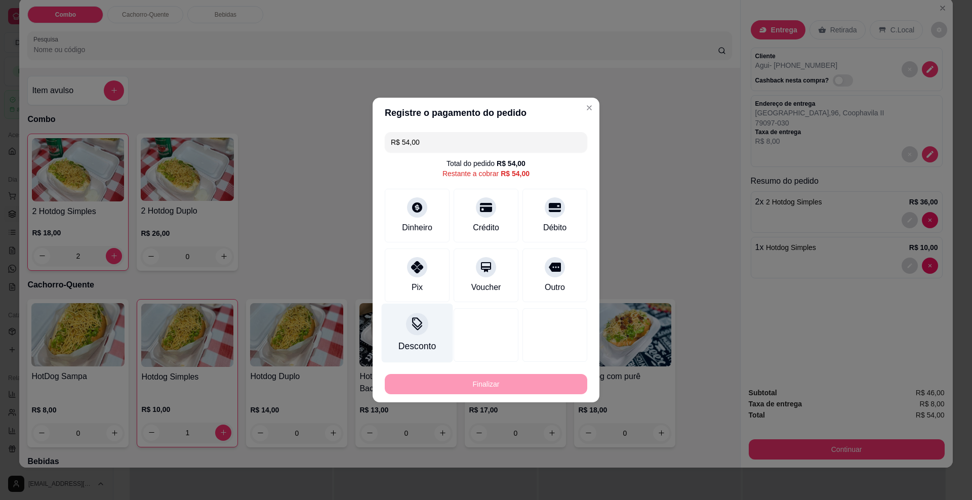
click at [421, 282] on div "Pix" at bounding box center [417, 288] width 11 height 12
type input "R$ 0,00"
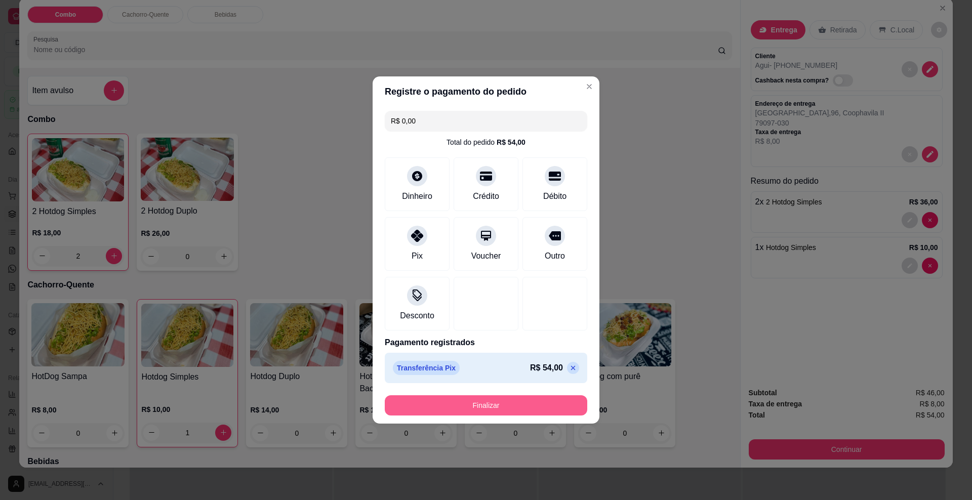
click at [467, 410] on button "Finalizar" at bounding box center [486, 406] width 203 height 20
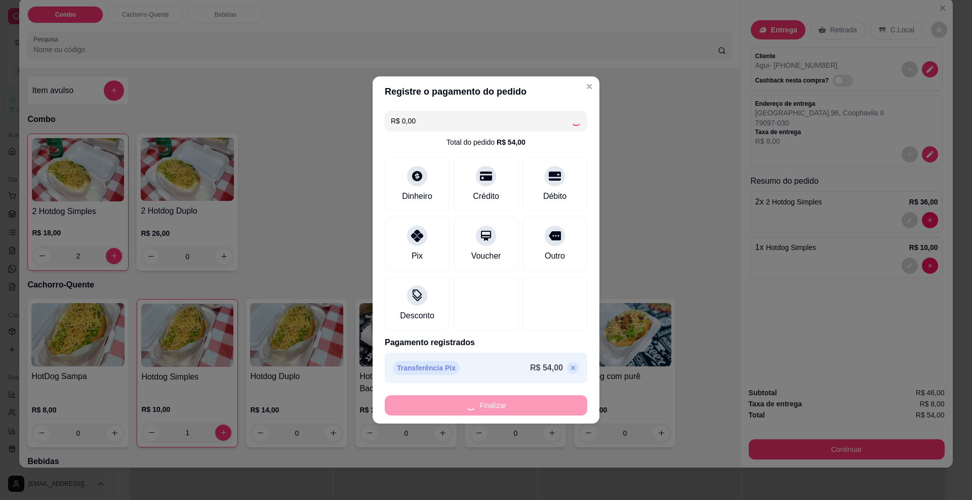
type input "0"
type input "-R$ 54,00"
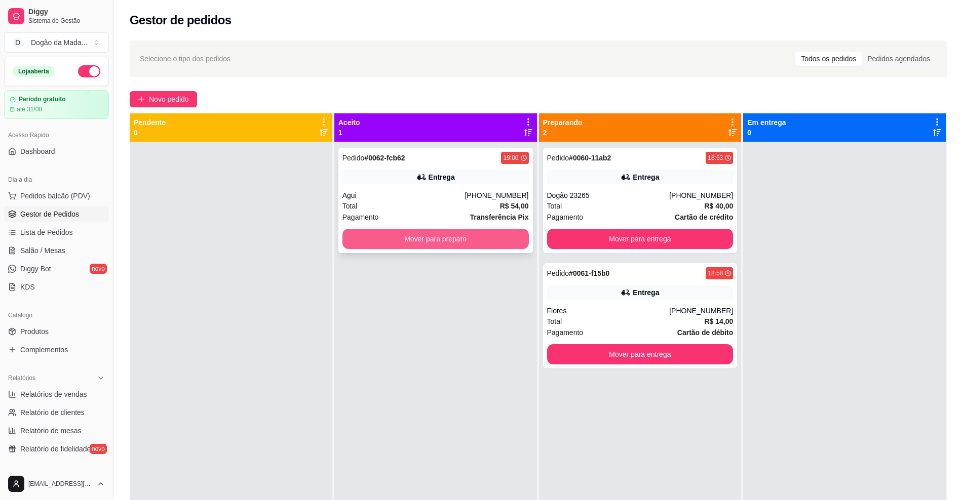
click at [481, 233] on button "Mover para preparo" at bounding box center [435, 239] width 186 height 20
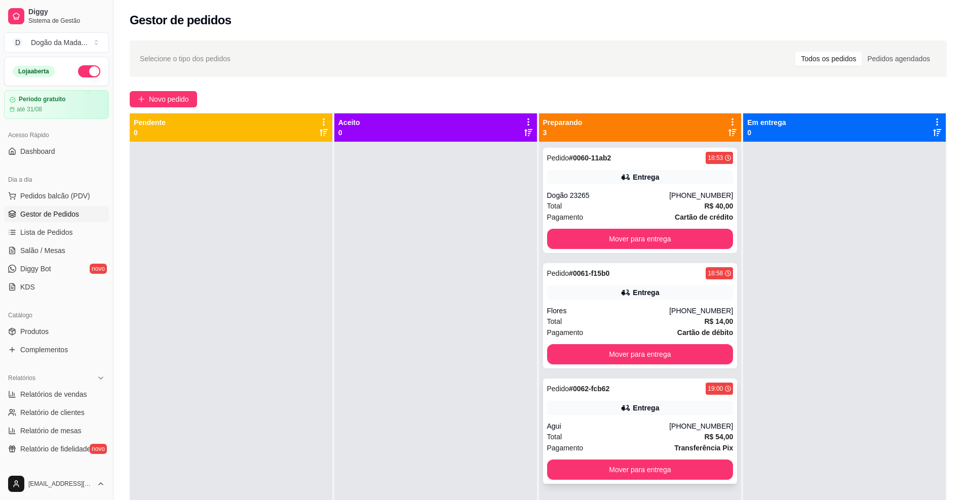
click at [666, 413] on div "Entrega" at bounding box center [640, 408] width 186 height 14
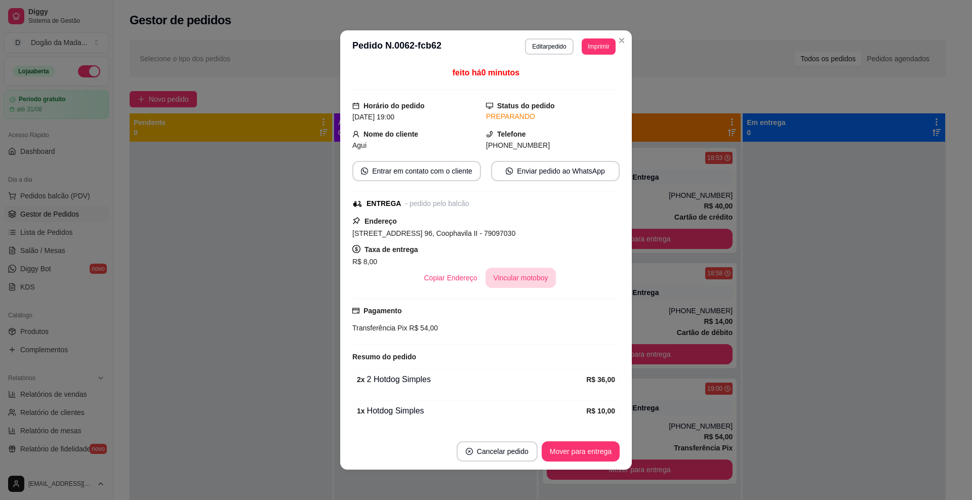
click at [528, 278] on button "Vincular motoboy" at bounding box center [521, 278] width 71 height 20
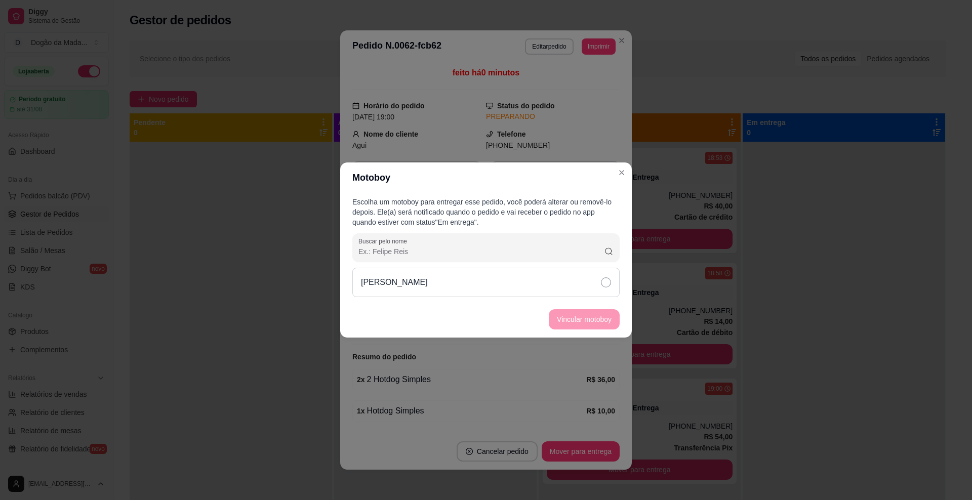
click at [532, 281] on div "[PERSON_NAME]" at bounding box center [486, 282] width 267 height 29
click at [565, 322] on button "Vincular motoboy" at bounding box center [584, 319] width 71 height 20
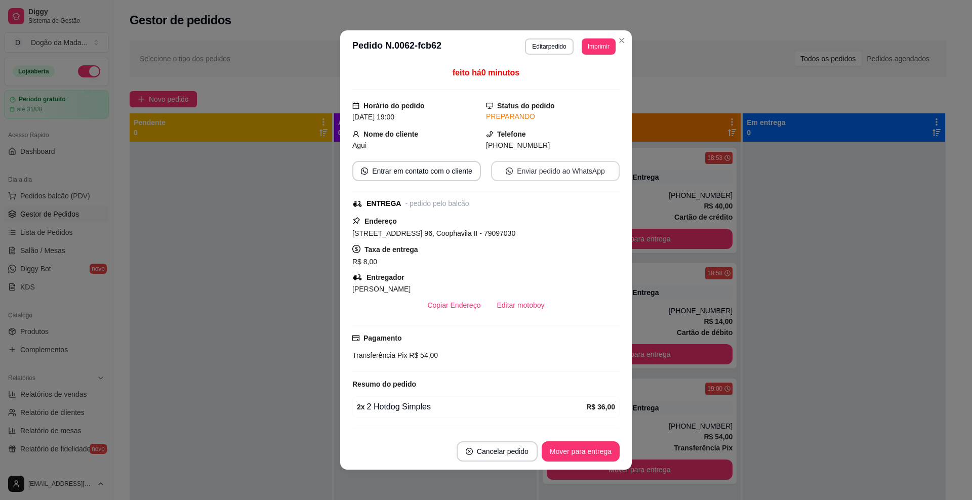
click at [554, 168] on button "Enviar pedido ao WhatsApp" at bounding box center [555, 171] width 129 height 20
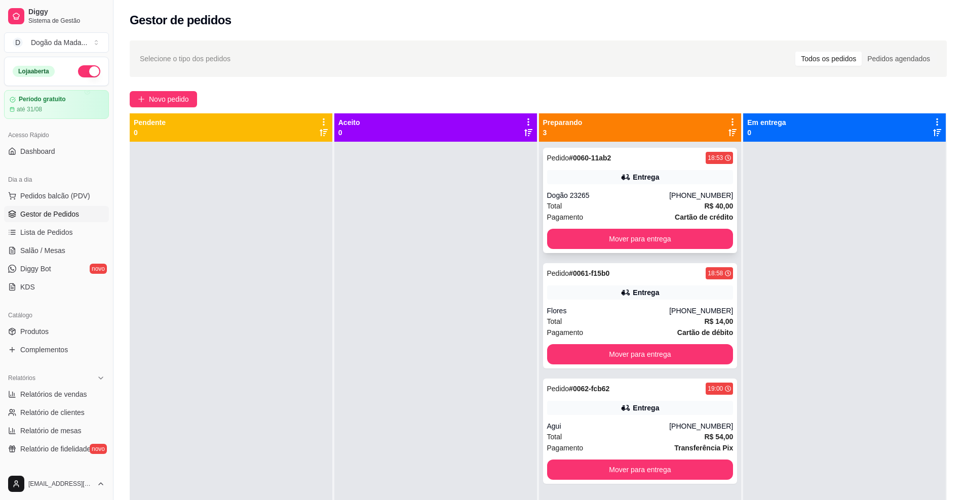
click at [607, 199] on div "Dogão 23265" at bounding box center [608, 195] width 123 height 10
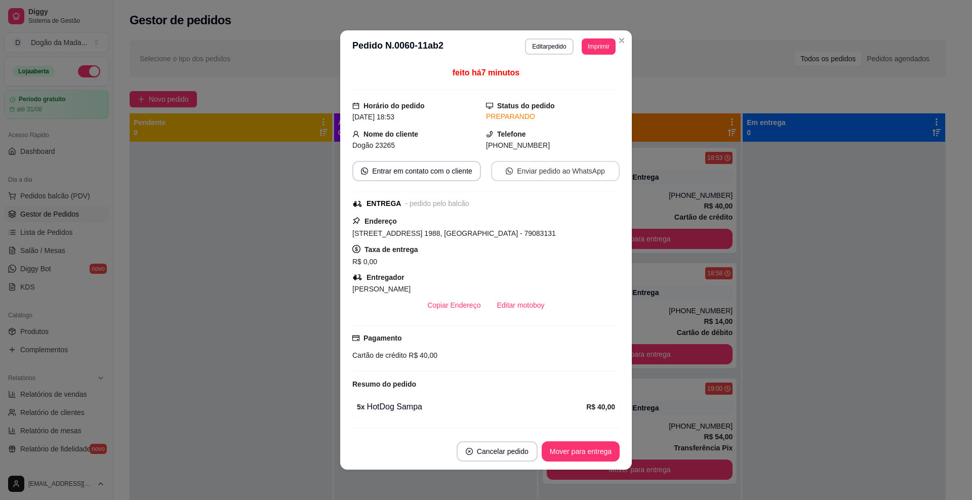
click at [533, 171] on button "Enviar pedido ao WhatsApp" at bounding box center [555, 171] width 129 height 20
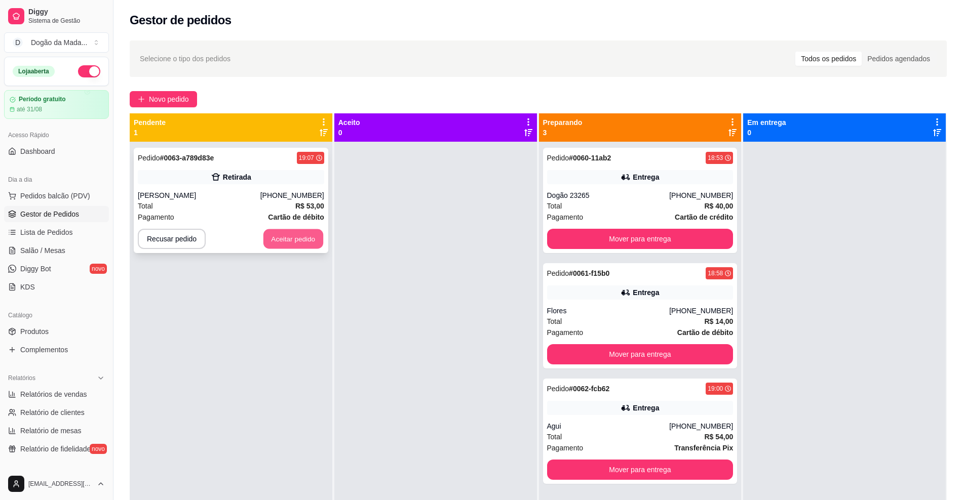
click at [285, 234] on button "Aceitar pedido" at bounding box center [293, 239] width 60 height 20
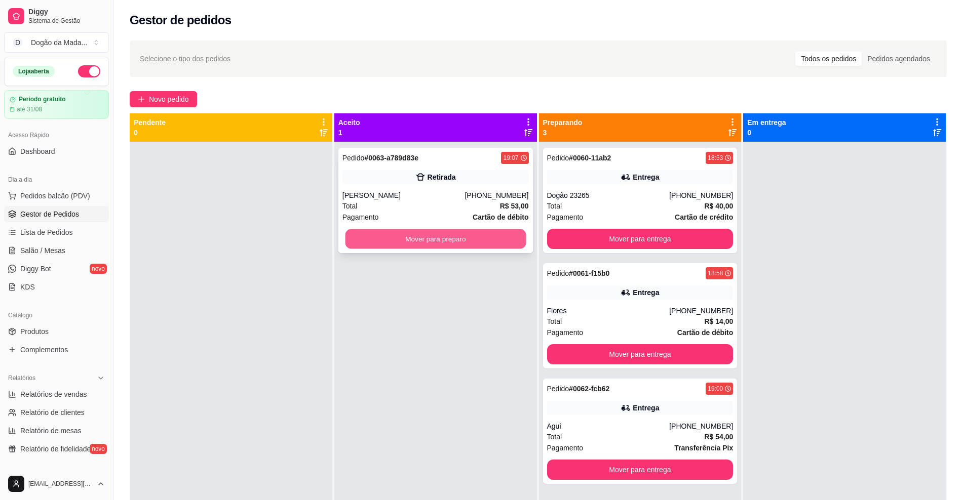
click at [465, 233] on button "Mover para preparo" at bounding box center [435, 239] width 181 height 20
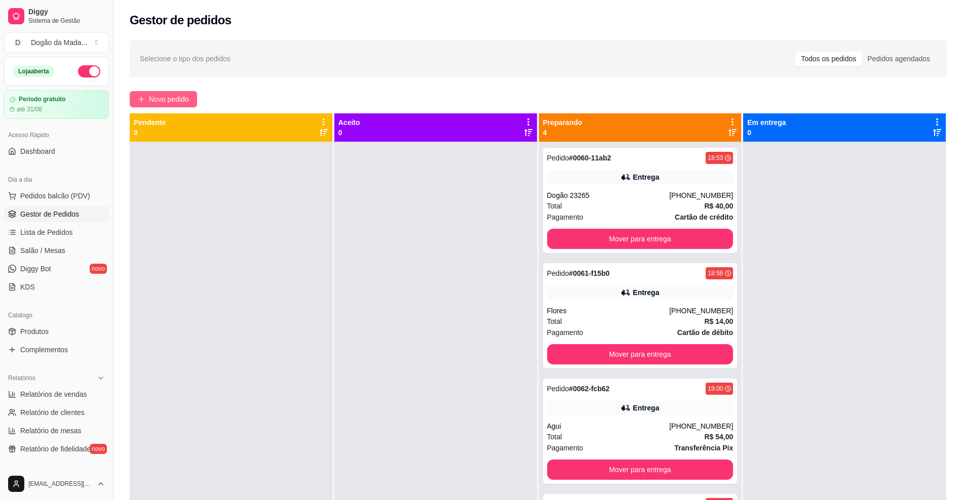
click at [186, 92] on button "Novo pedido" at bounding box center [163, 99] width 67 height 16
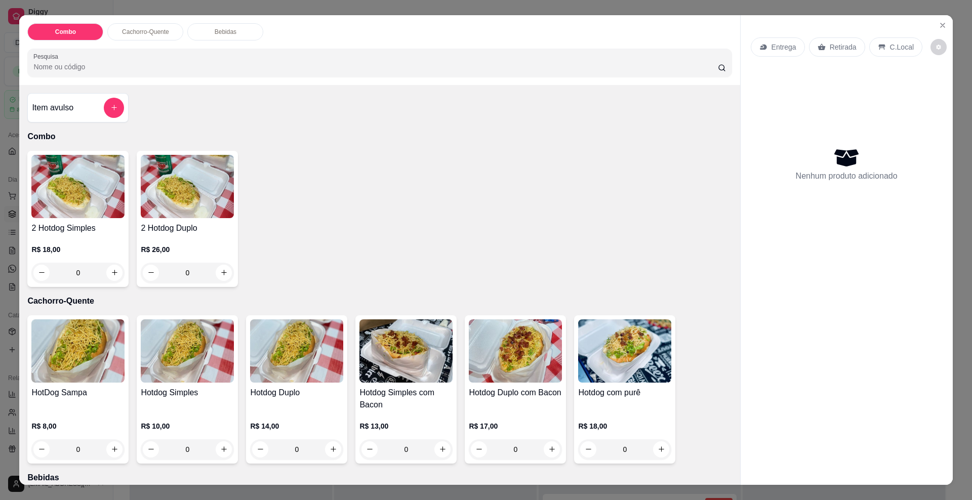
click at [772, 50] on p "Entrega" at bounding box center [784, 47] width 25 height 10
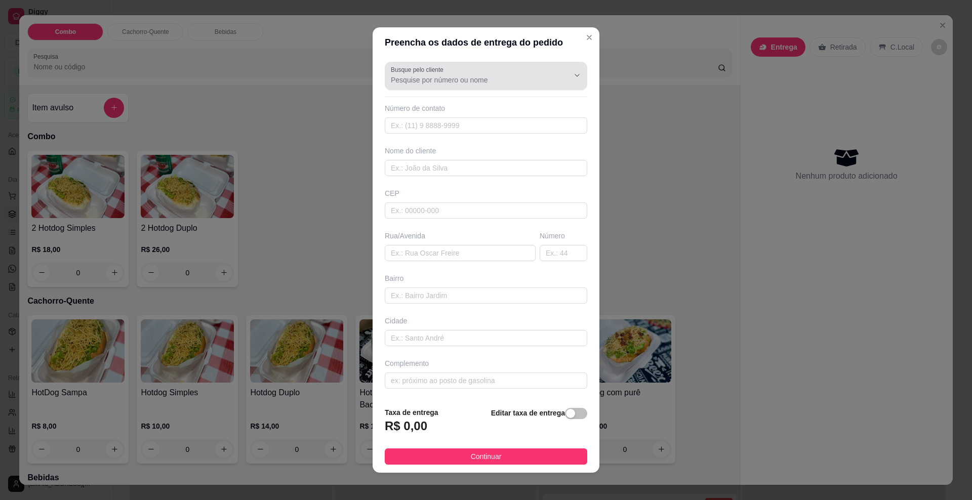
click at [443, 75] on input "Busque pelo cliente" at bounding box center [472, 80] width 162 height 10
type input "t"
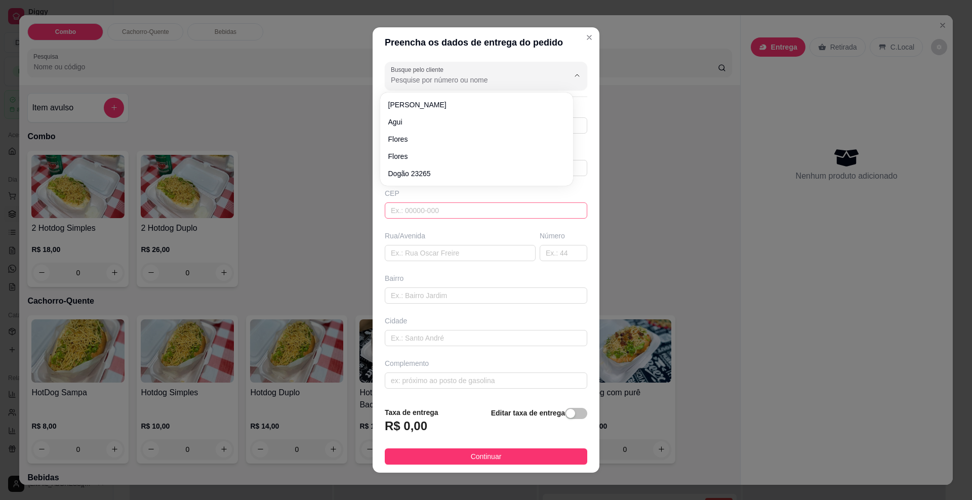
click at [398, 208] on input "text" at bounding box center [486, 211] width 203 height 16
type input "7"
type input "[PHONE_NUMBER]"
type input "Tayná"
type input "6"
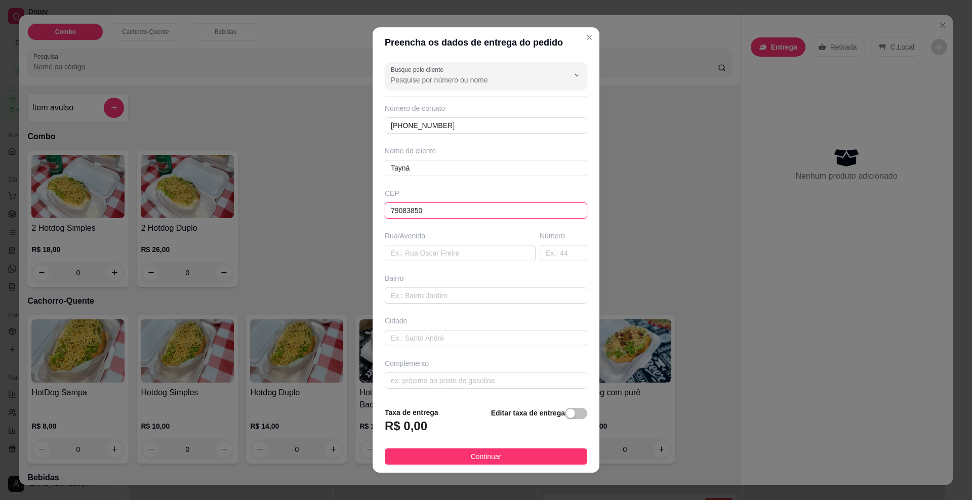
type input "79083850"
type input "[GEOGRAPHIC_DATA]"
type input "963"
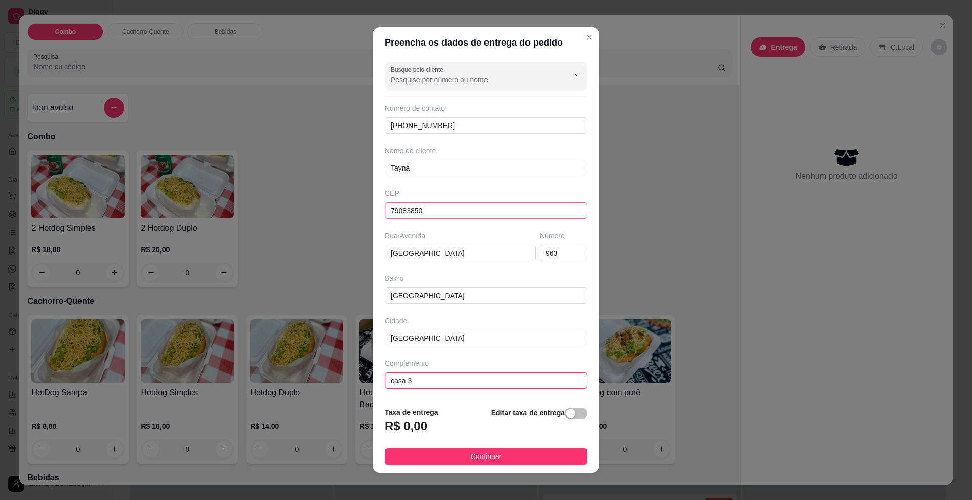
type input "casa 3"
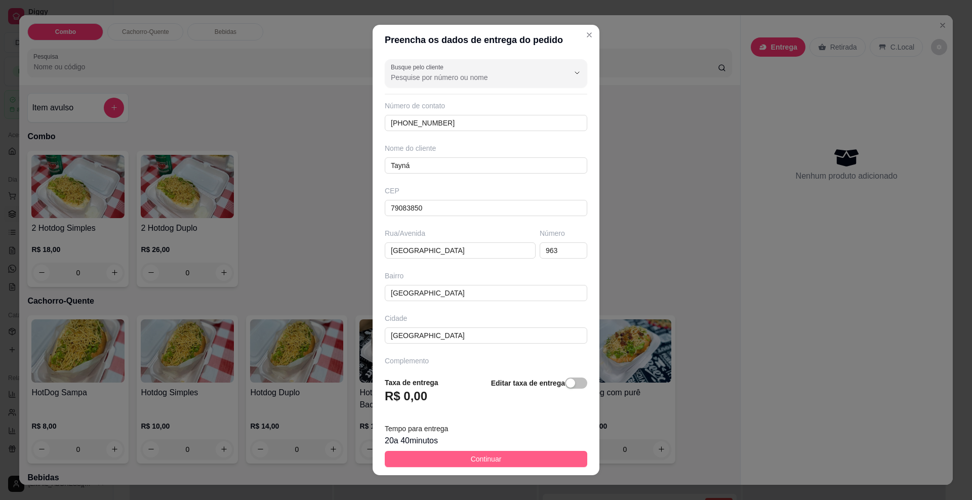
click at [555, 454] on button "Continuar" at bounding box center [486, 459] width 203 height 16
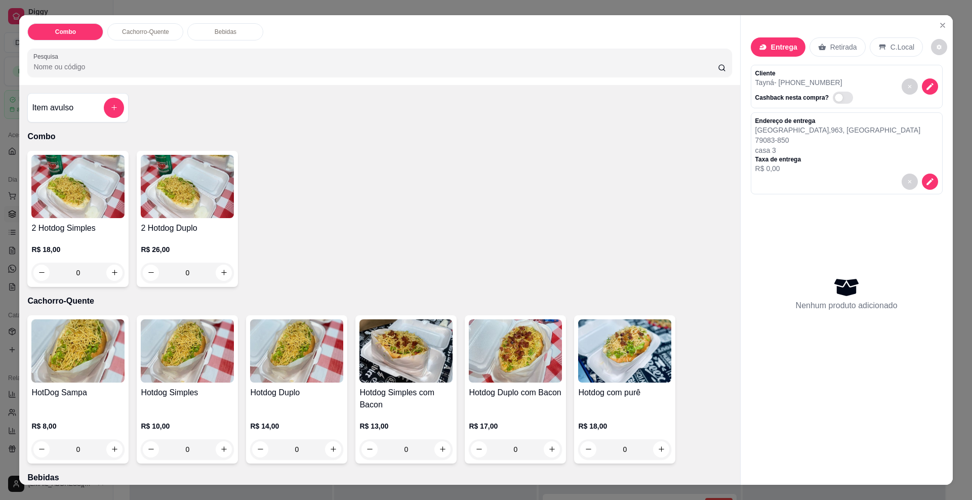
click at [545, 453] on div "0" at bounding box center [515, 450] width 93 height 20
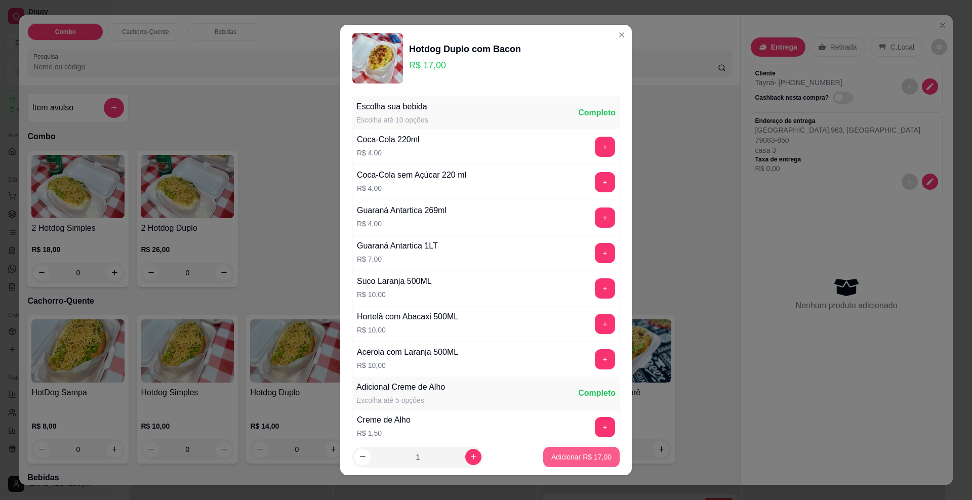
click at [559, 456] on p "Adicionar R$ 17,00" at bounding box center [582, 457] width 60 height 10
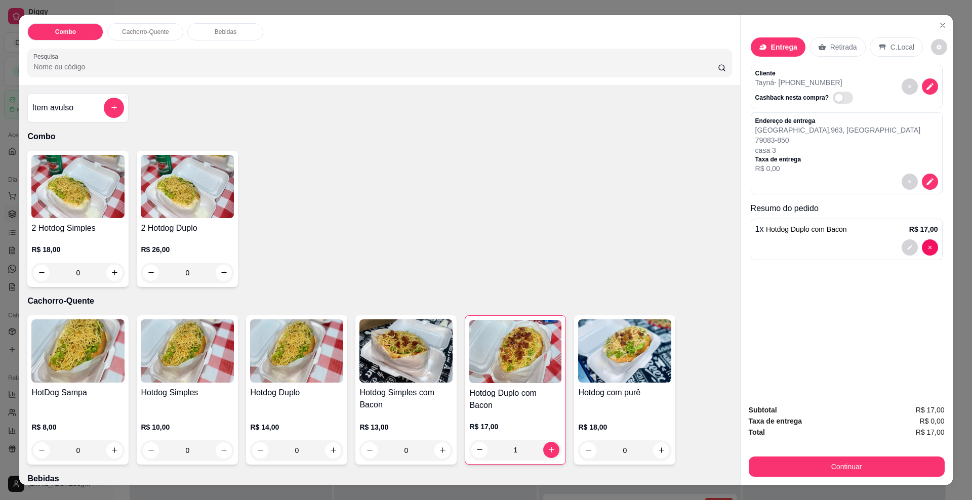
click at [551, 448] on div "1" at bounding box center [516, 450] width 92 height 20
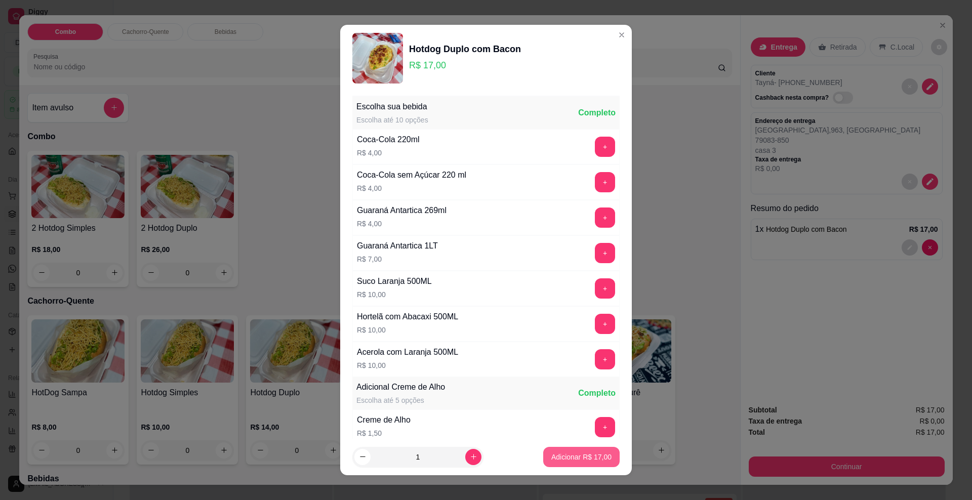
click at [555, 457] on p "Adicionar R$ 17,00" at bounding box center [582, 457] width 60 height 10
type input "2"
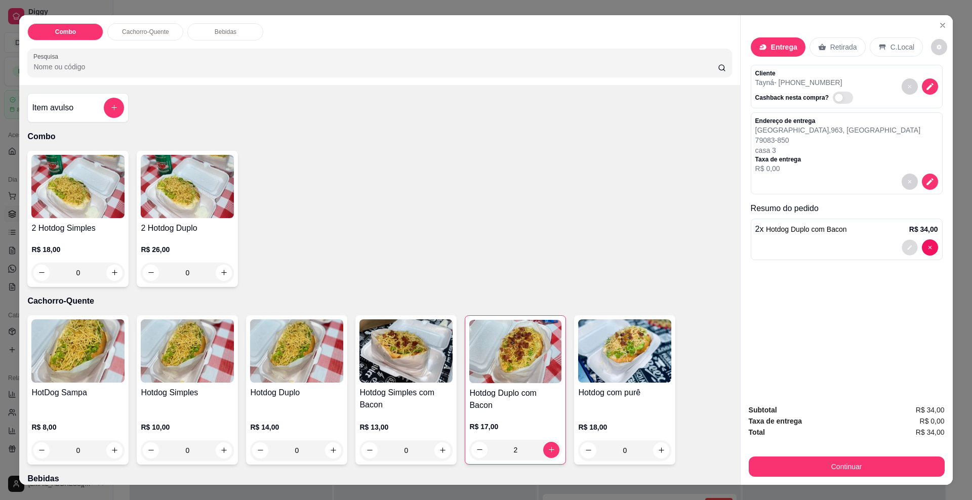
click at [907, 250] on icon "decrease-product-quantity" at bounding box center [910, 248] width 6 height 6
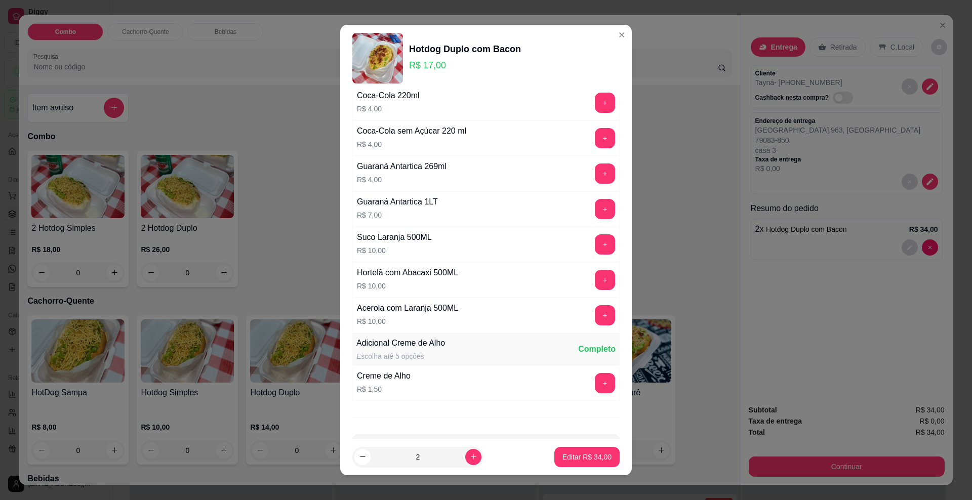
scroll to position [82, 0]
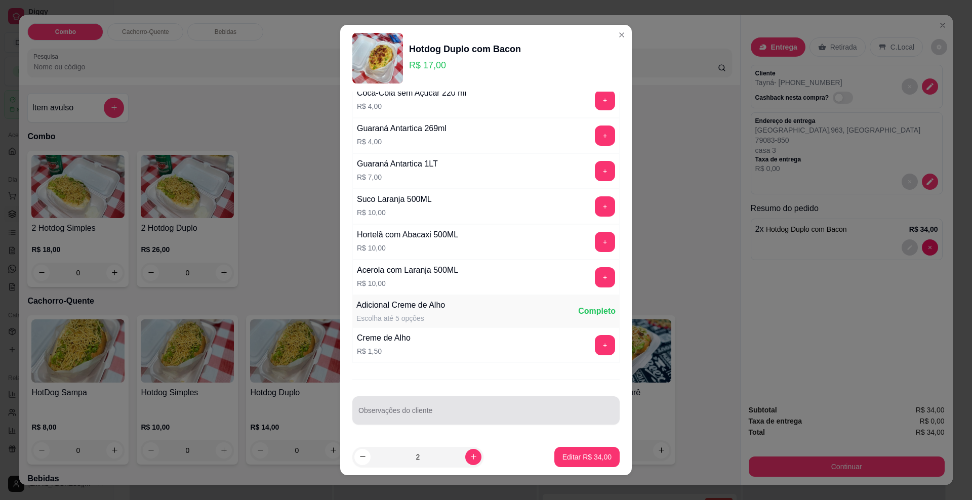
click at [409, 411] on div "Observações do cliente" at bounding box center [486, 411] width 267 height 28
type input "1 sem vinagrete e alface"
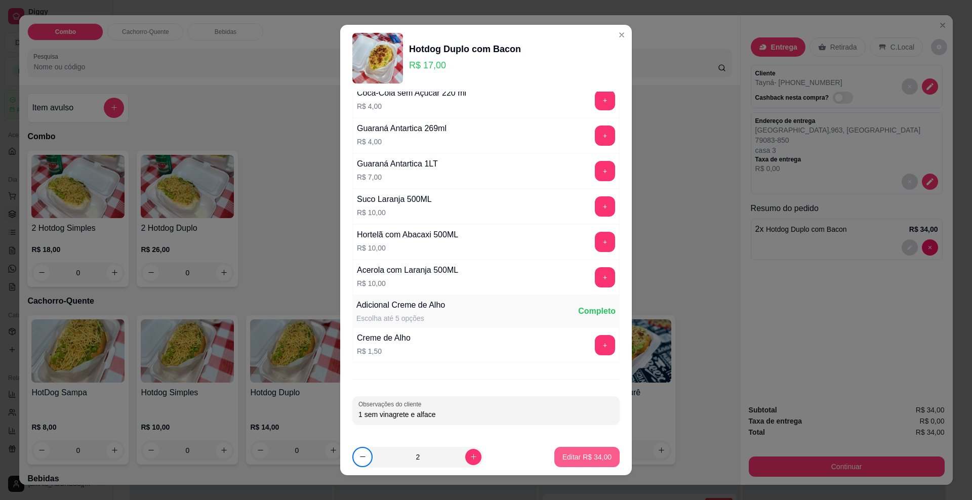
click at [563, 458] on p "Editar R$ 34,00" at bounding box center [587, 457] width 49 height 10
type input "0"
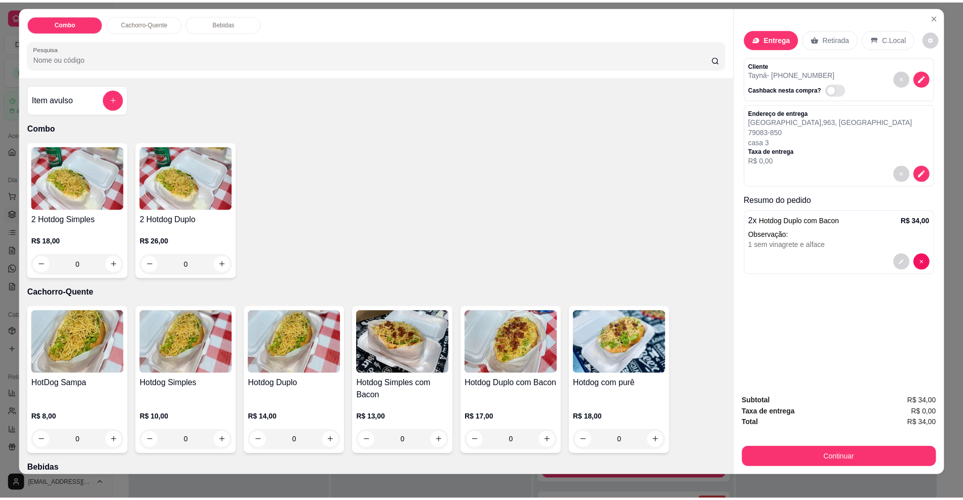
scroll to position [17, 0]
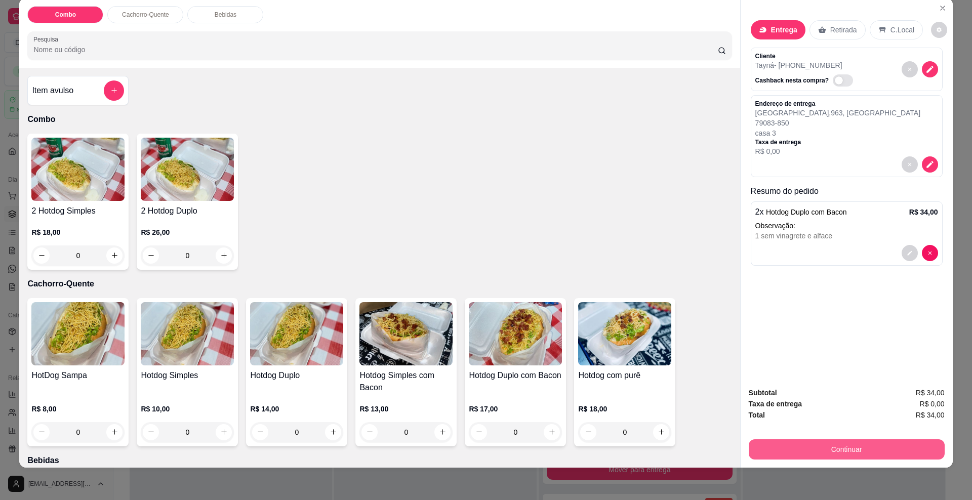
click at [840, 447] on button "Continuar" at bounding box center [847, 450] width 196 height 20
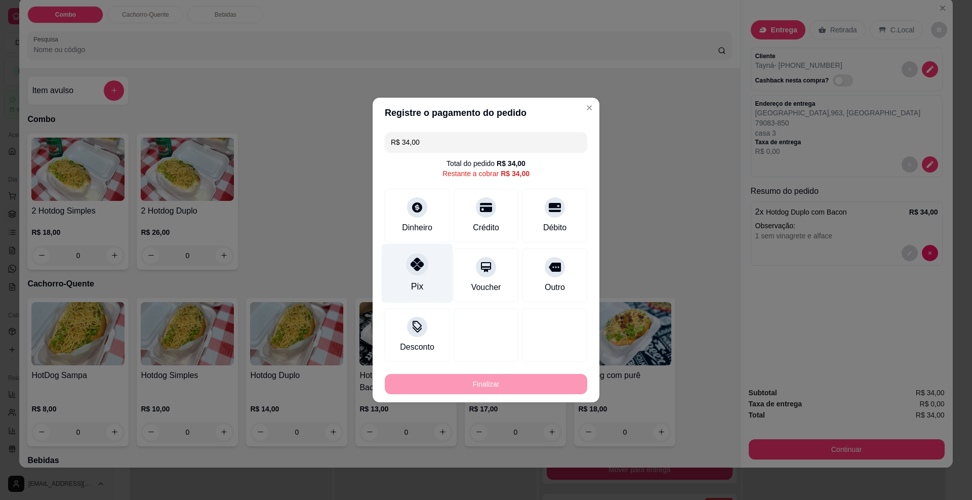
click at [418, 257] on div at bounding box center [417, 264] width 22 height 22
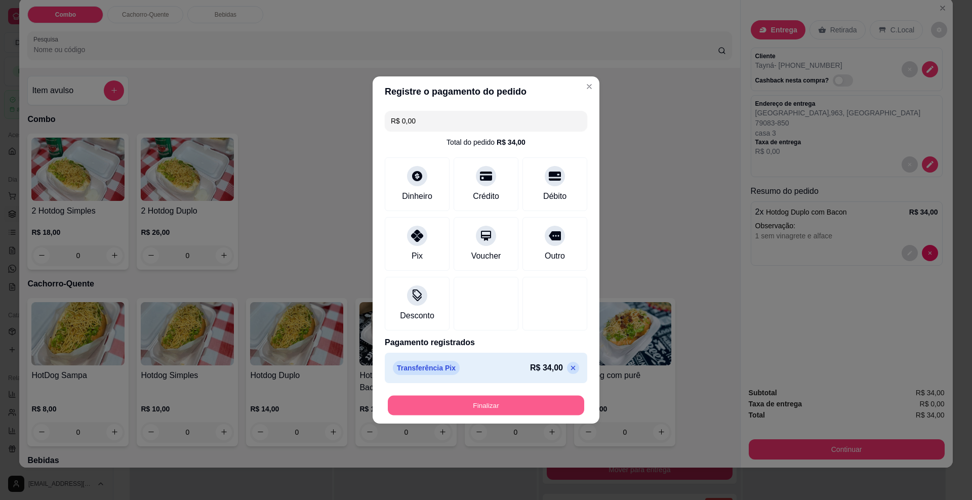
click at [449, 414] on button "Finalizar" at bounding box center [486, 406] width 197 height 20
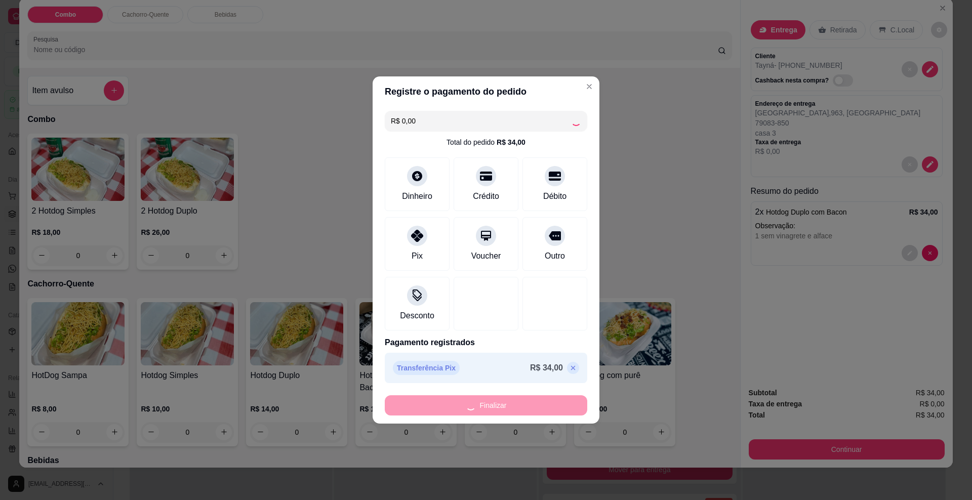
type input "-R$ 34,00"
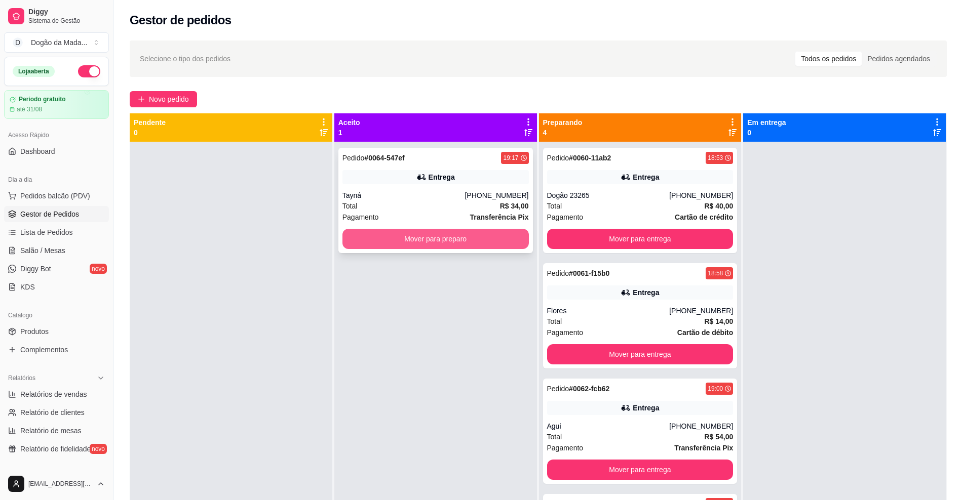
click at [462, 200] on div "Tayná" at bounding box center [403, 195] width 123 height 10
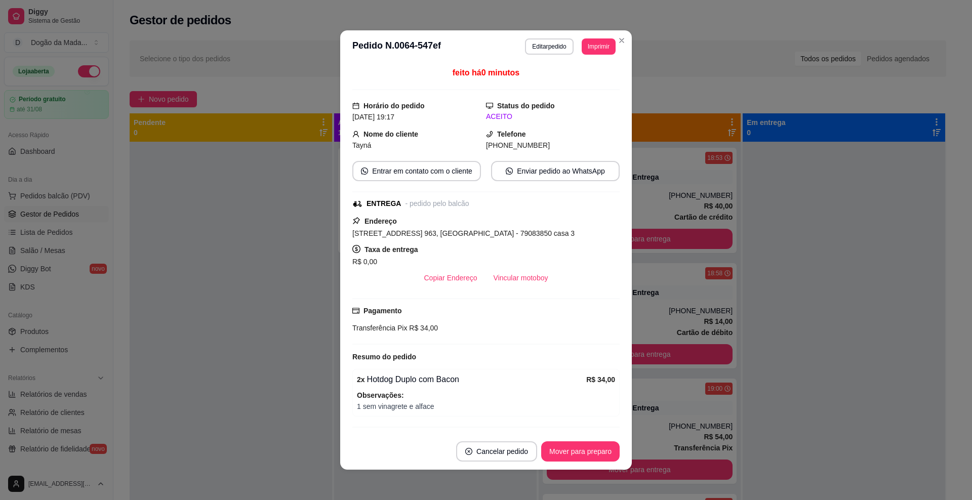
click at [515, 278] on button "Vincular motoboy" at bounding box center [521, 278] width 71 height 20
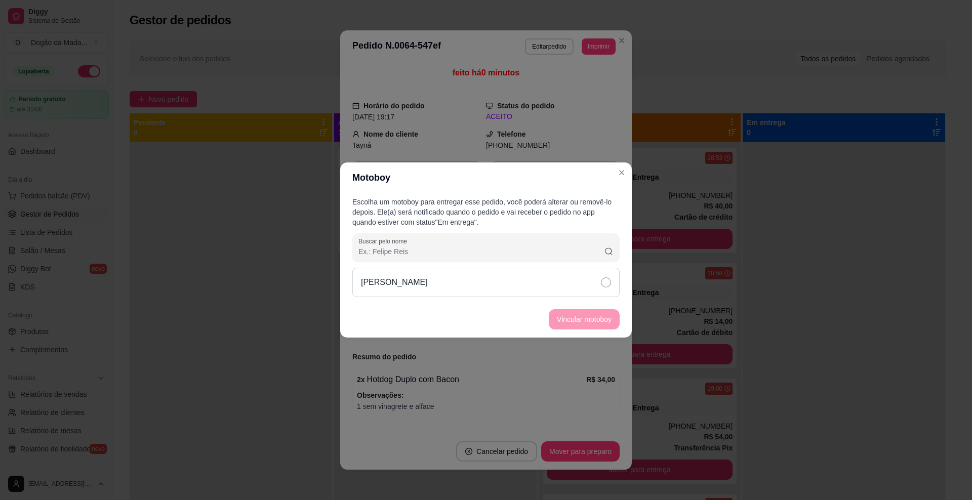
click at [427, 279] on div "[PERSON_NAME]" at bounding box center [486, 282] width 267 height 29
click at [581, 323] on button "Vincular motoboy" at bounding box center [584, 319] width 71 height 20
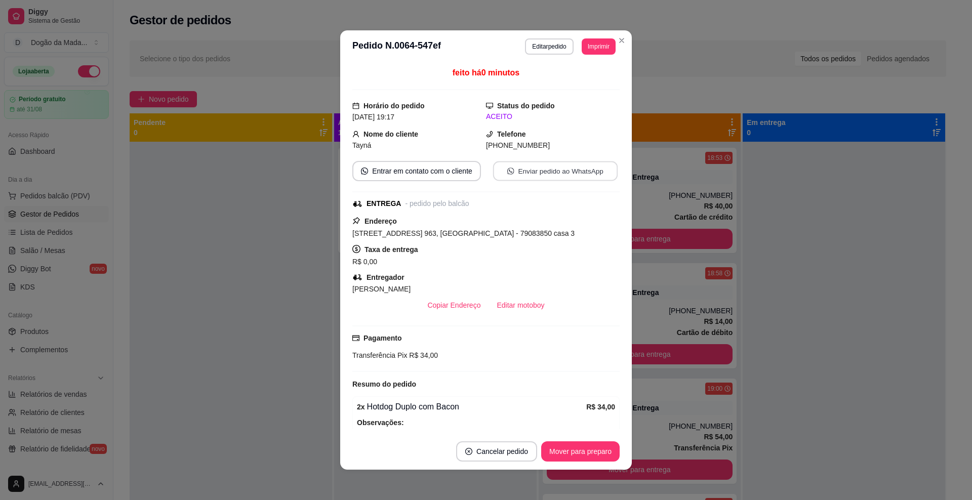
click at [582, 166] on button "Enviar pedido ao WhatsApp" at bounding box center [555, 172] width 125 height 20
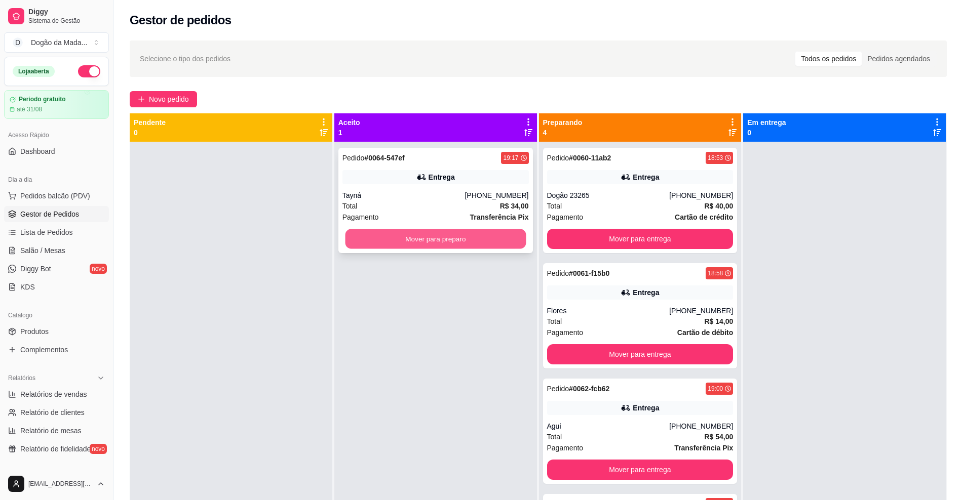
click at [380, 241] on button "Mover para preparo" at bounding box center [435, 239] width 181 height 20
